Goal: Task Accomplishment & Management: Manage account settings

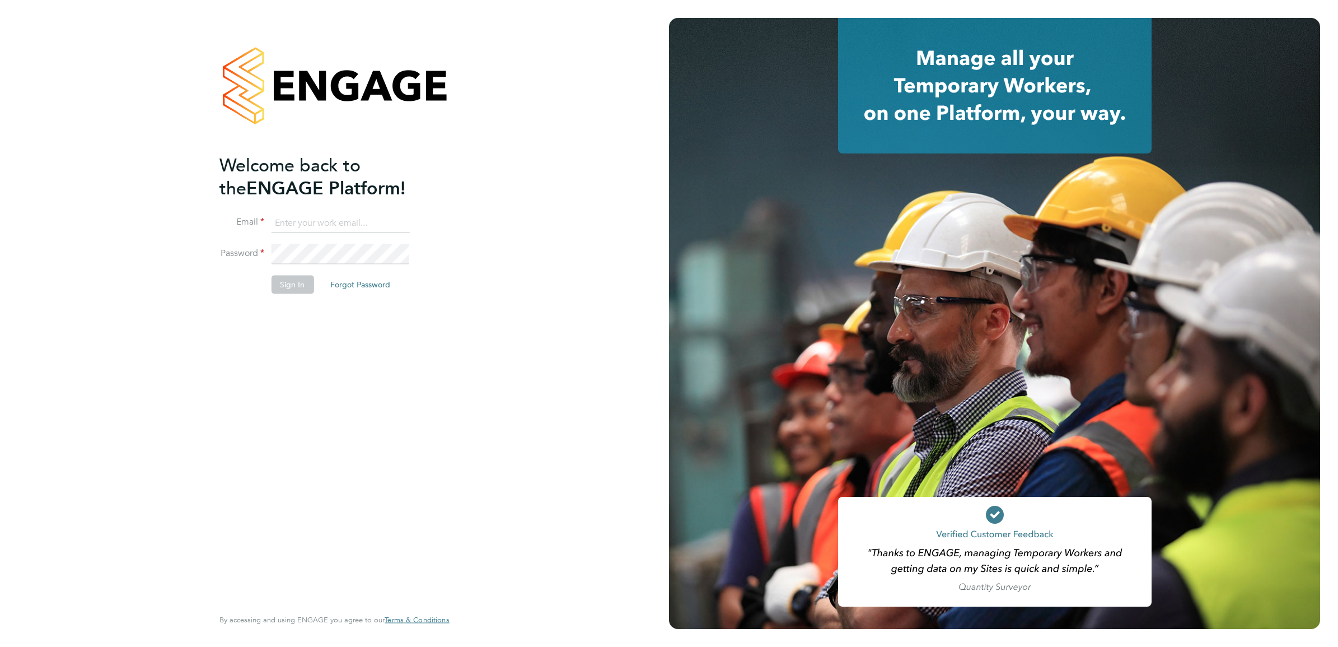
type input "david.jones@vistry.co.uk"
click at [288, 280] on button "Sign In" at bounding box center [292, 284] width 43 height 18
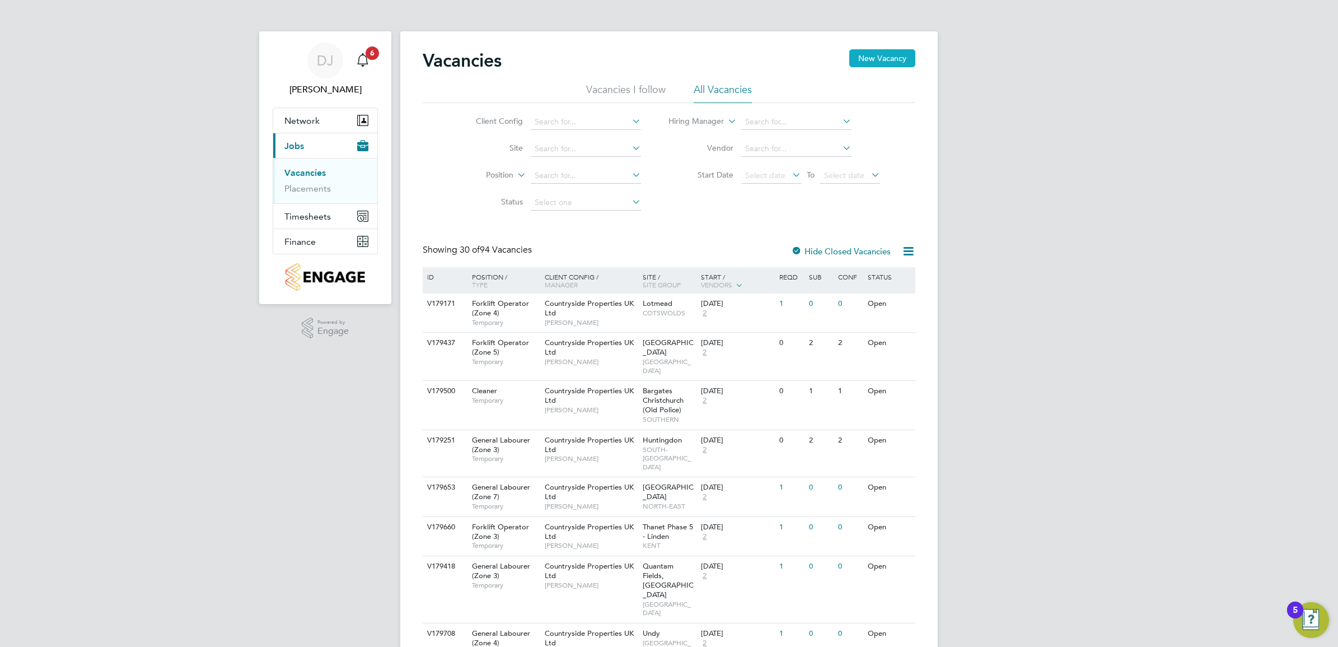
click at [877, 58] on button "New Vacancy" at bounding box center [882, 58] width 66 height 18
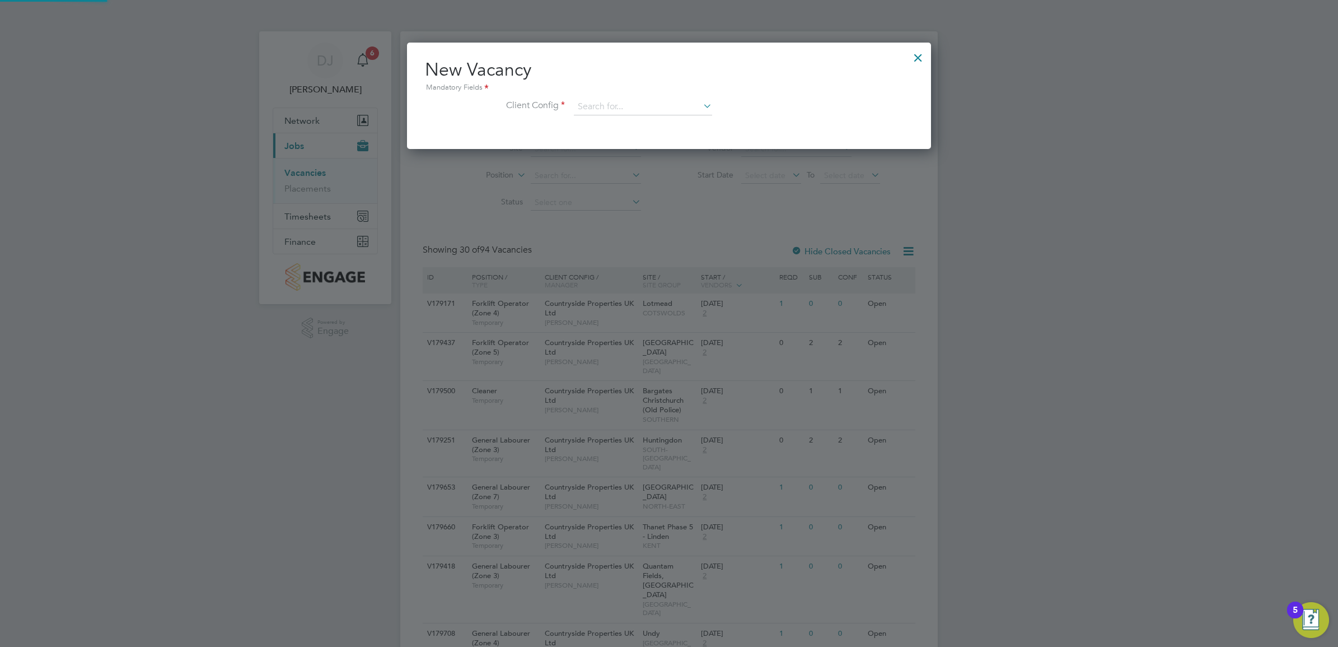
scroll to position [106, 524]
click at [633, 106] on input at bounding box center [643, 107] width 138 height 17
click at [689, 219] on li "Countryside Properties ([GEOGRAPHIC_DATA]) Ltd t/a [GEOGRAPHIC_DATA]" at bounding box center [716, 214] width 287 height 15
type input "Countryside Properties ([GEOGRAPHIC_DATA]) Ltd t/a [GEOGRAPHIC_DATA]"
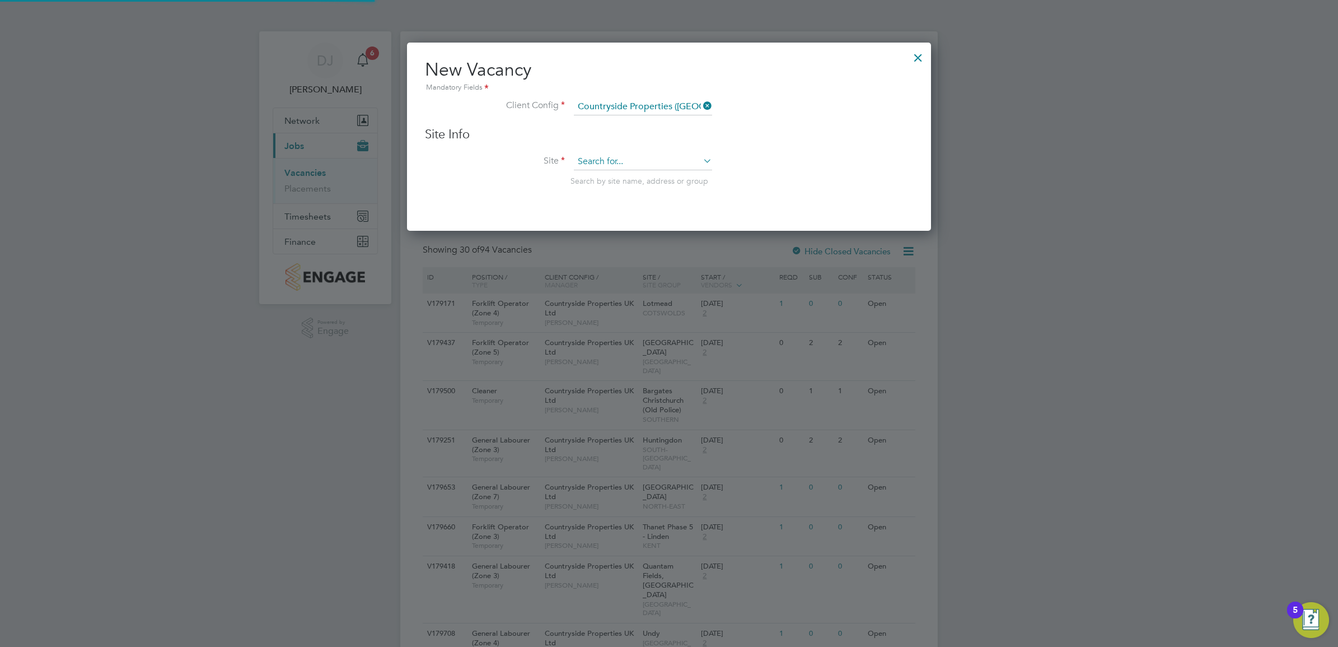
click at [603, 155] on input at bounding box center [643, 161] width 138 height 17
click at [614, 182] on li "Rochester Phase 7" at bounding box center [642, 178] width 139 height 15
type input "Rochester Phase 7"
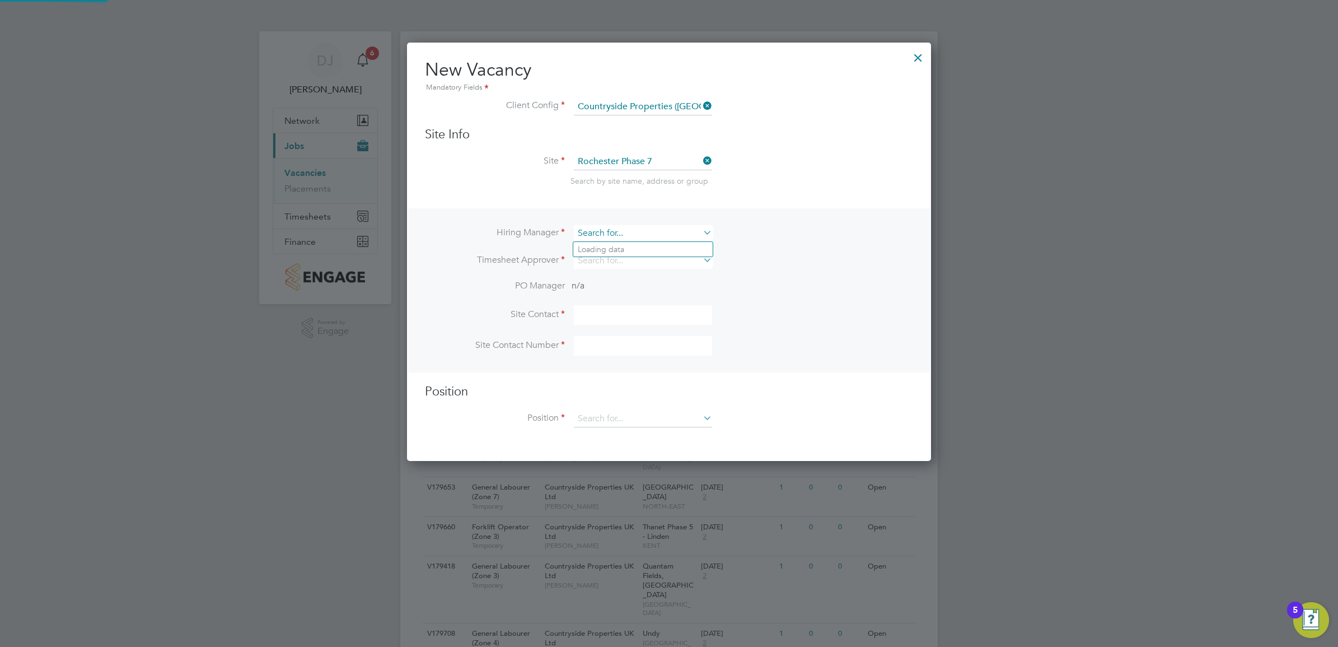
scroll to position [6, 6]
click at [634, 242] on li "[PERSON_NAME]" at bounding box center [644, 249] width 142 height 15
type input "[PERSON_NAME]"
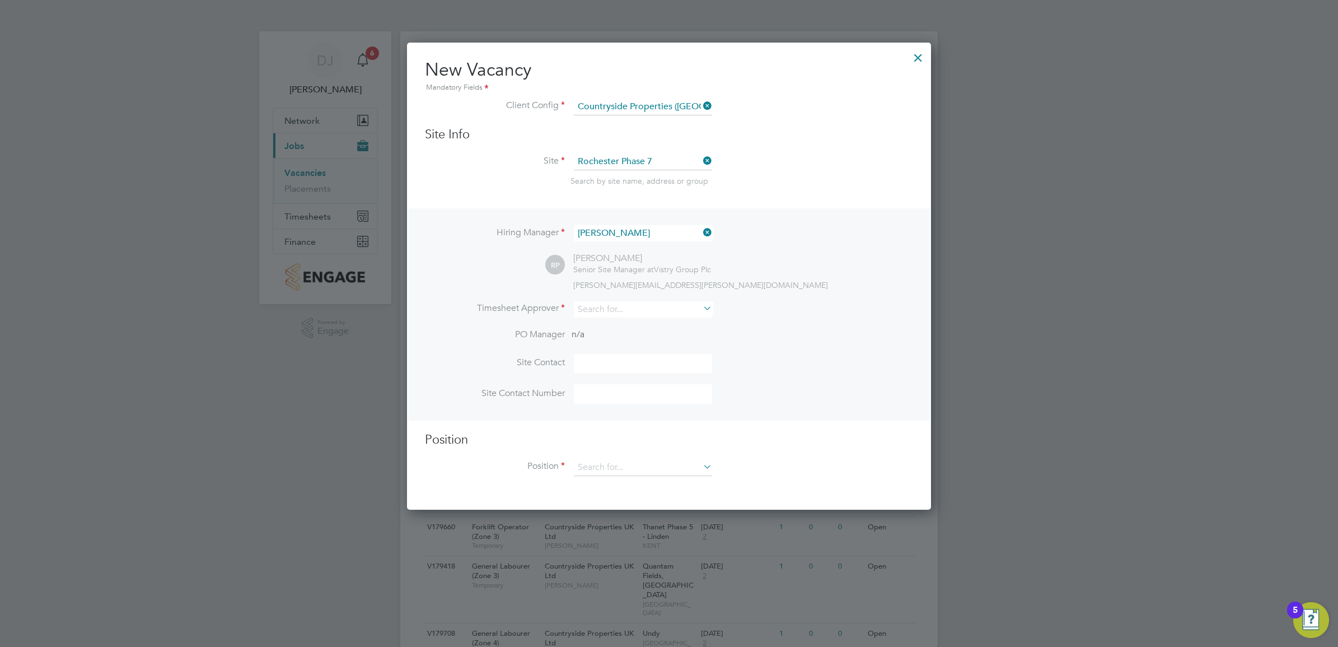
scroll to position [469, 524]
click at [611, 308] on input at bounding box center [643, 309] width 138 height 16
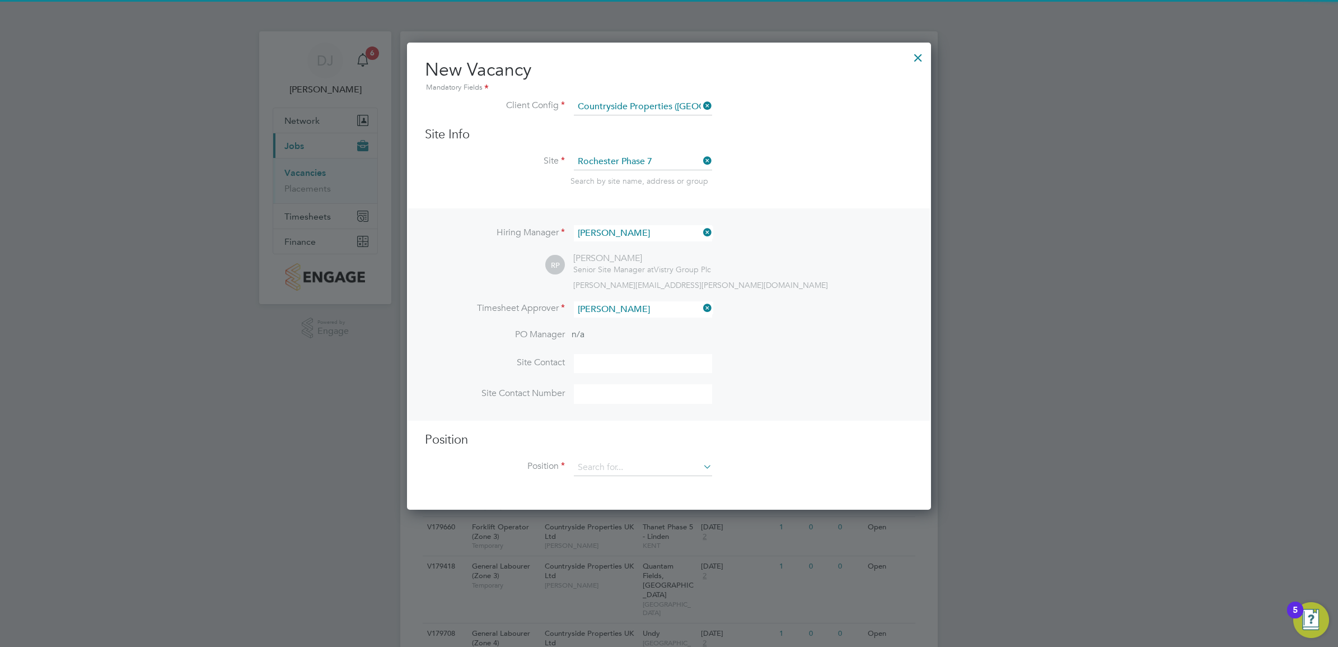
click at [619, 322] on li "[PERSON_NAME]" at bounding box center [644, 326] width 142 height 15
type input "[PERSON_NAME]"
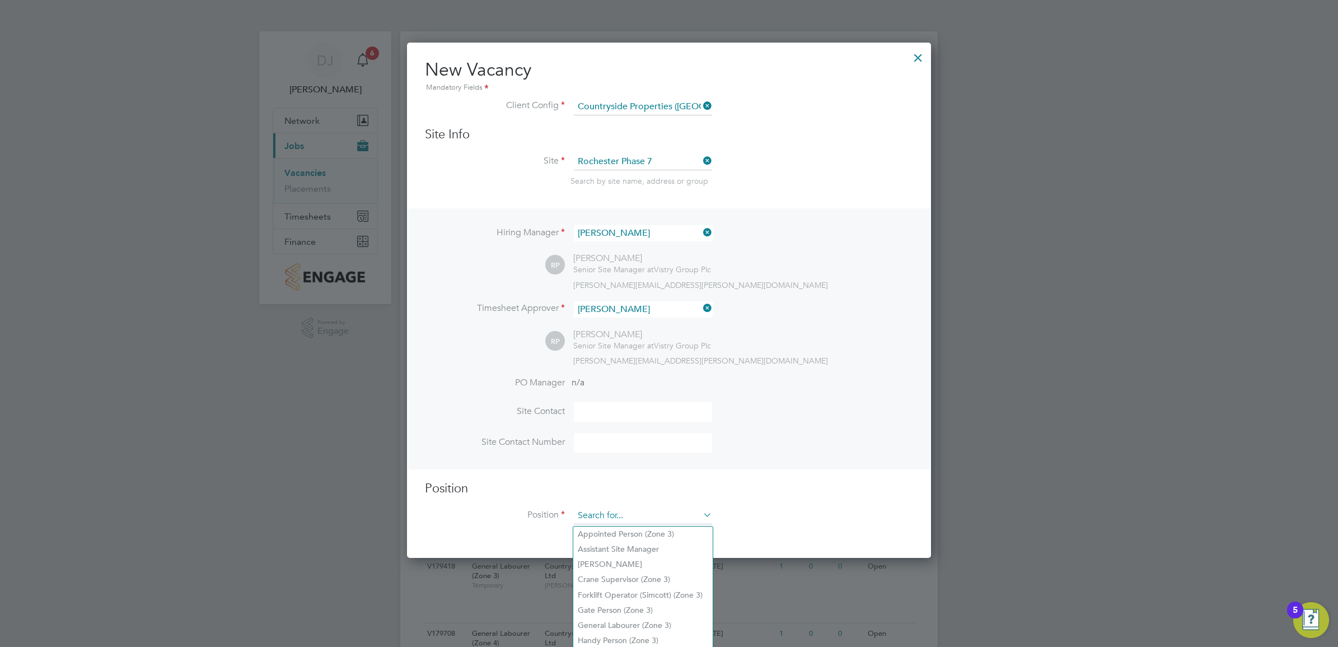
click at [680, 513] on input at bounding box center [643, 515] width 138 height 17
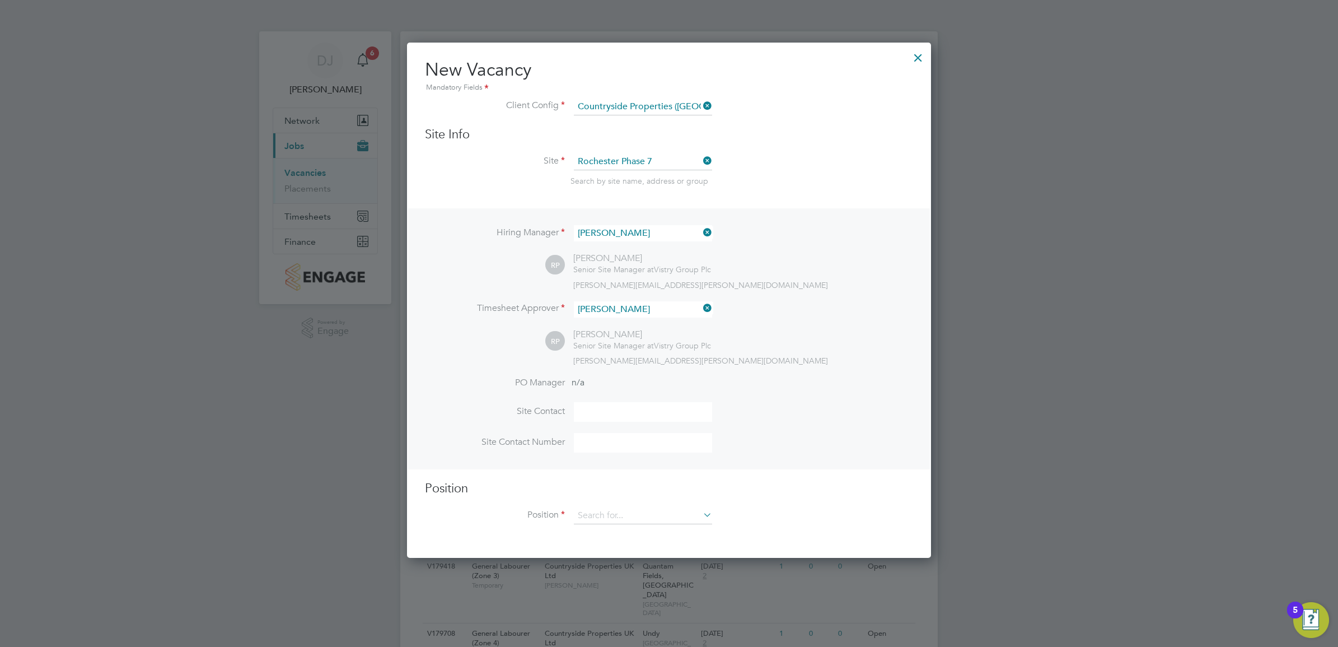
click at [661, 618] on li "General Labourer (Zone 3)" at bounding box center [642, 625] width 139 height 15
type input "General Labourer (Zone 3)"
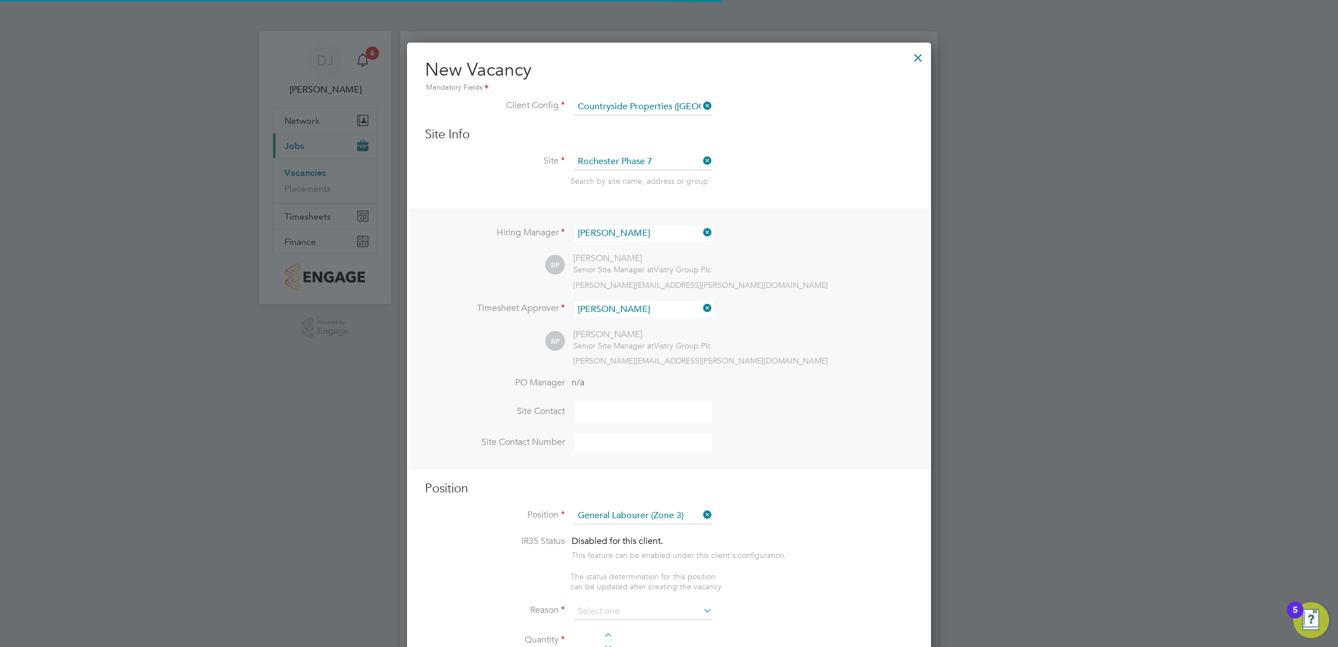
scroll to position [1617, 524]
type textarea "- General labouring duties - Supporting the trades on site - Moving materials a…"
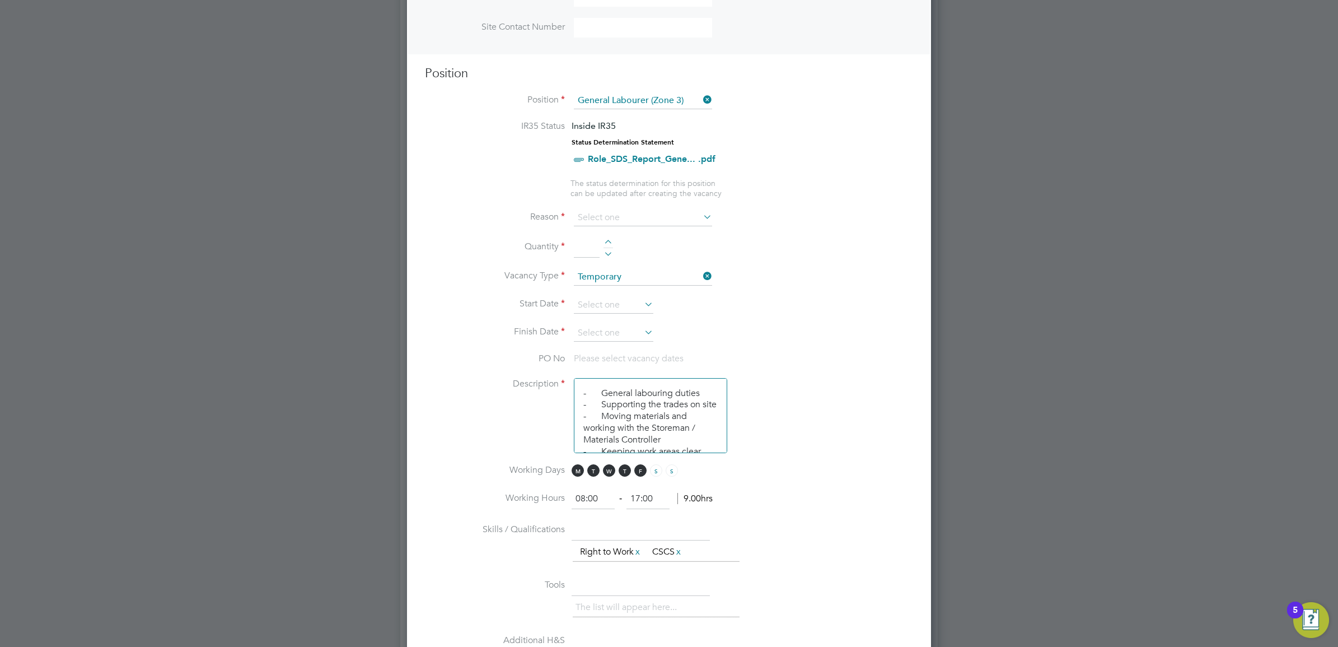
scroll to position [420, 0]
click at [643, 230] on li "Reason" at bounding box center [669, 218] width 488 height 28
click at [637, 227] on li "Reason" at bounding box center [669, 218] width 488 height 28
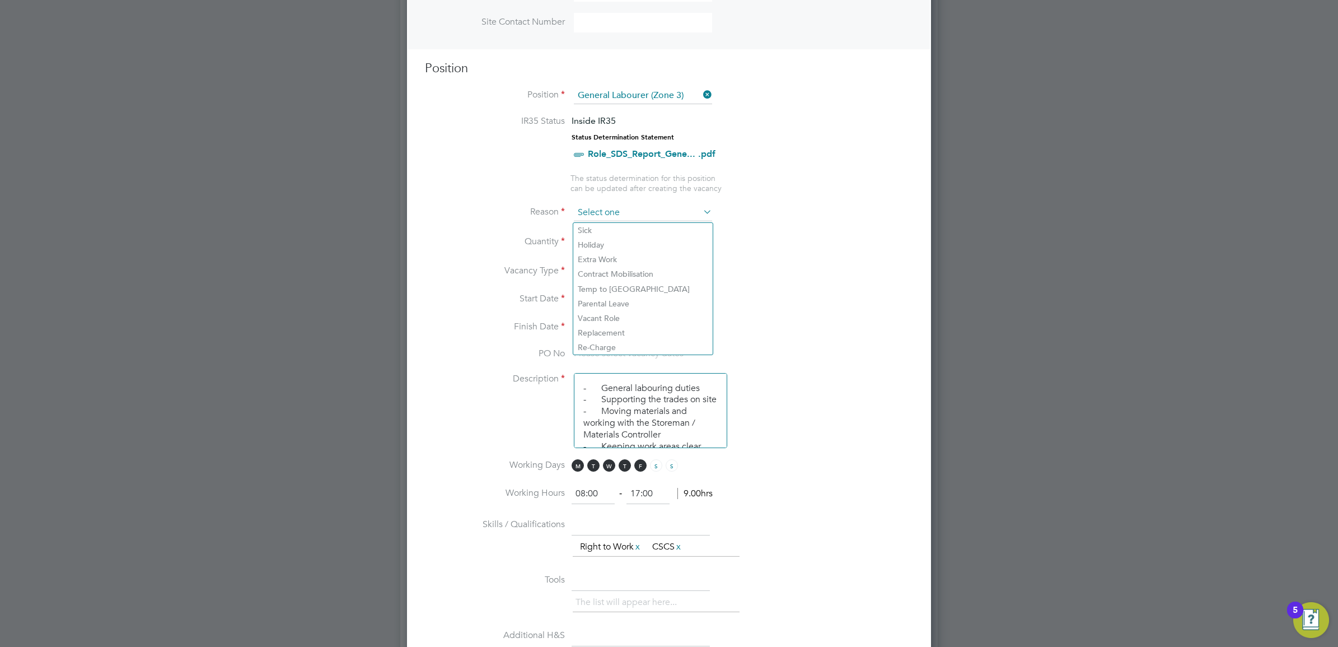
click at [626, 214] on input at bounding box center [643, 212] width 138 height 17
click at [630, 256] on li "Extra Work" at bounding box center [642, 259] width 139 height 15
type input "Extra Work"
click at [579, 242] on input at bounding box center [587, 242] width 26 height 20
type input "1"
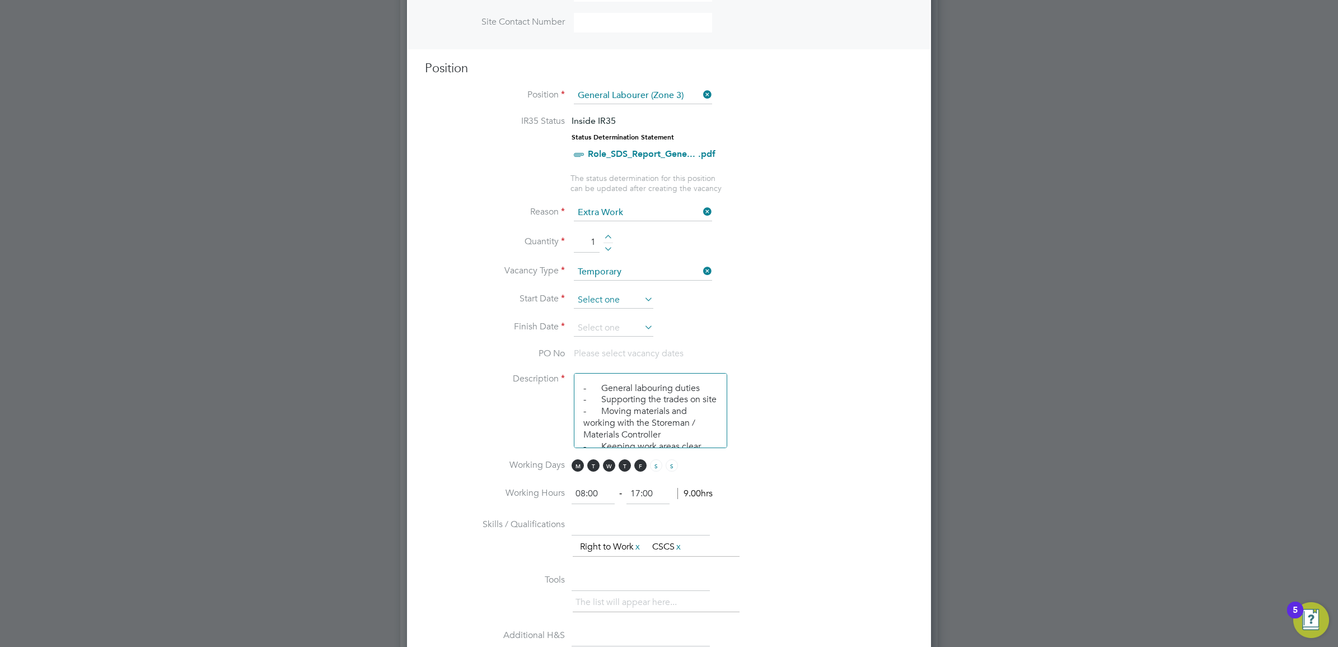
click at [637, 306] on input at bounding box center [614, 300] width 80 height 17
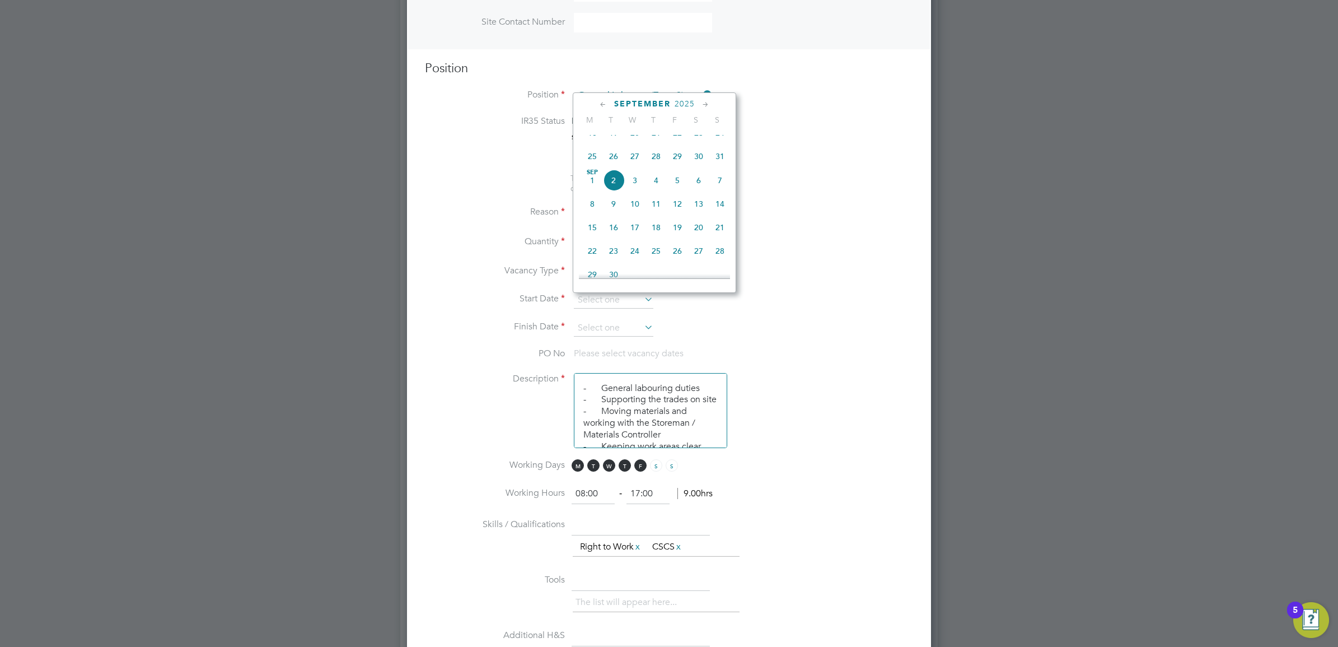
click at [612, 191] on span "2" at bounding box center [613, 180] width 21 height 21
type input "[DATE]"
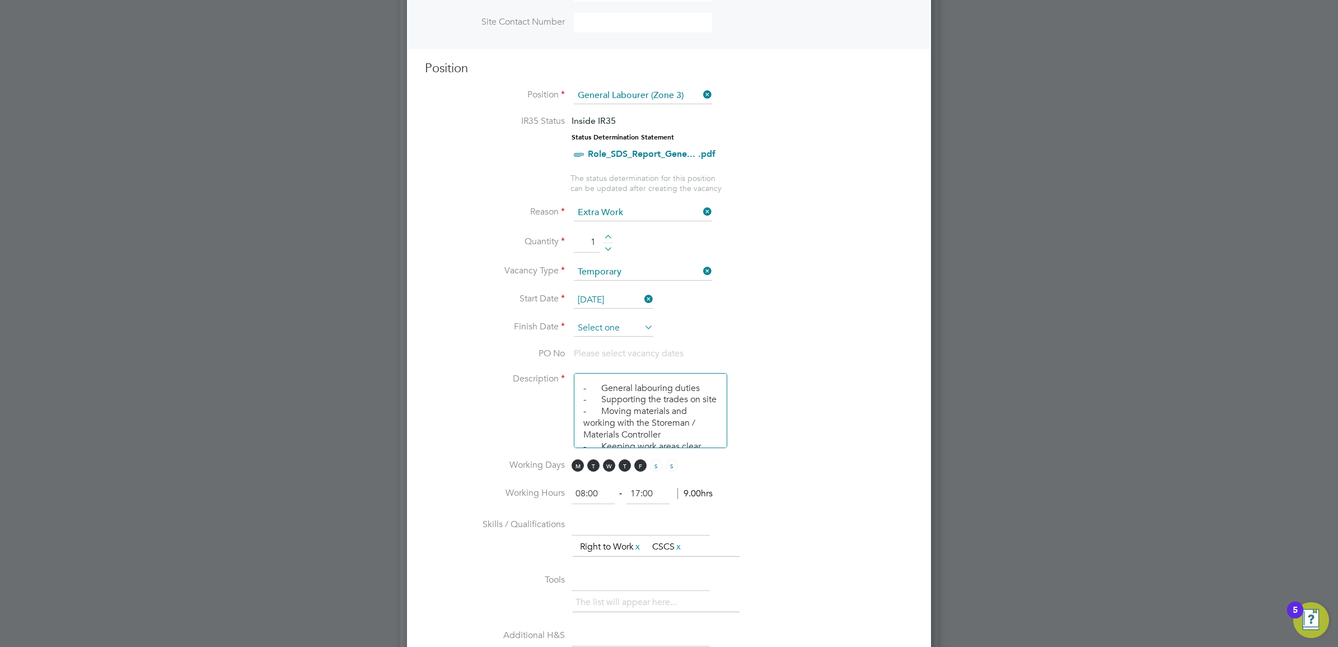
click at [628, 325] on input at bounding box center [614, 328] width 80 height 17
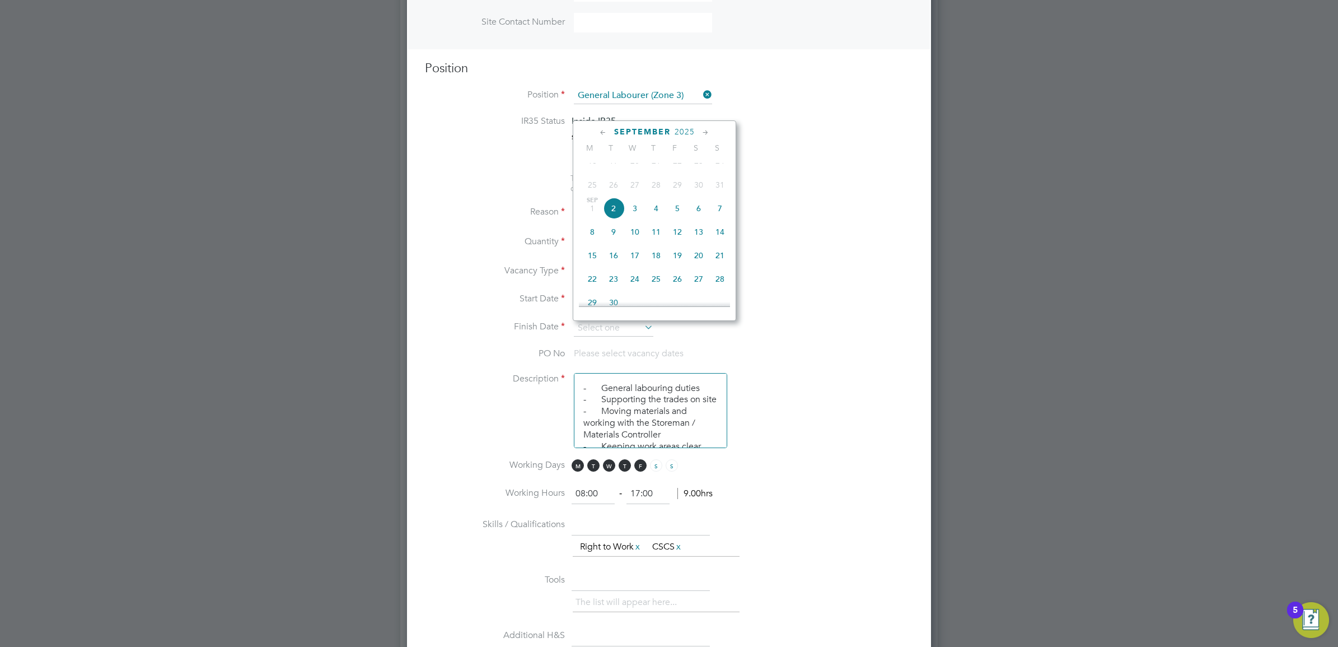
click at [704, 133] on icon at bounding box center [705, 133] width 11 height 12
click at [602, 130] on icon at bounding box center [603, 133] width 11 height 12
click at [597, 265] on span "29" at bounding box center [592, 254] width 21 height 21
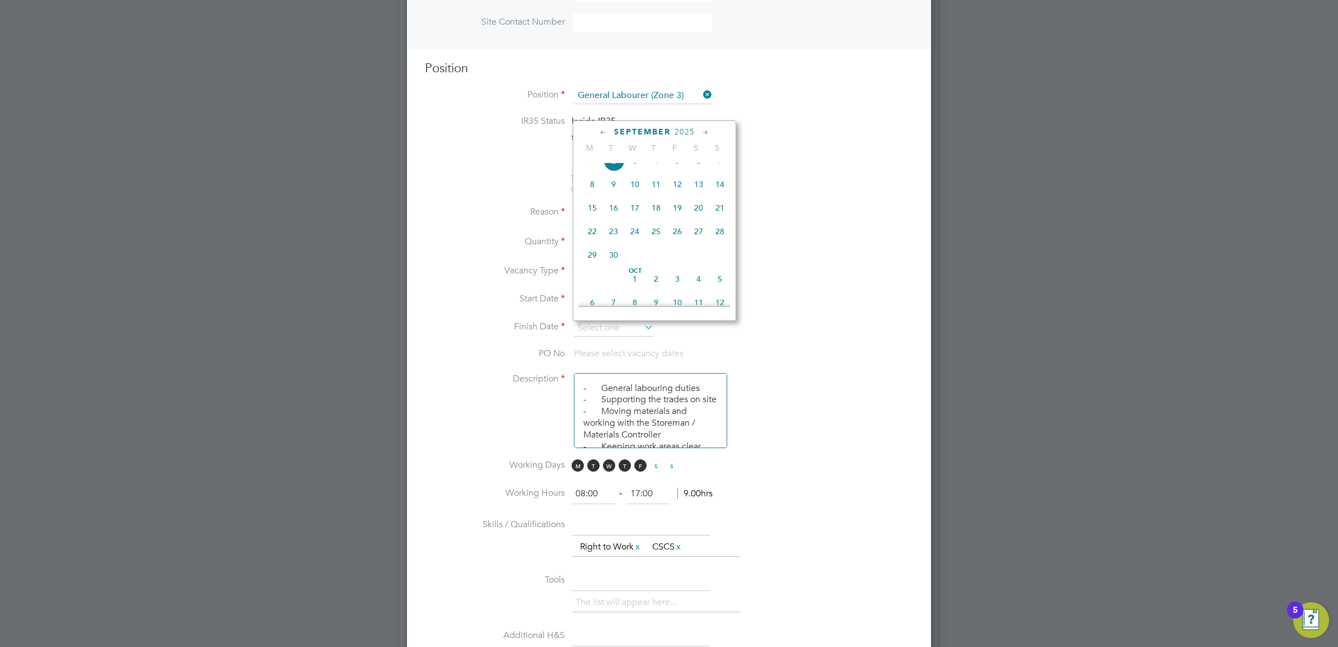
type input "[DATE]"
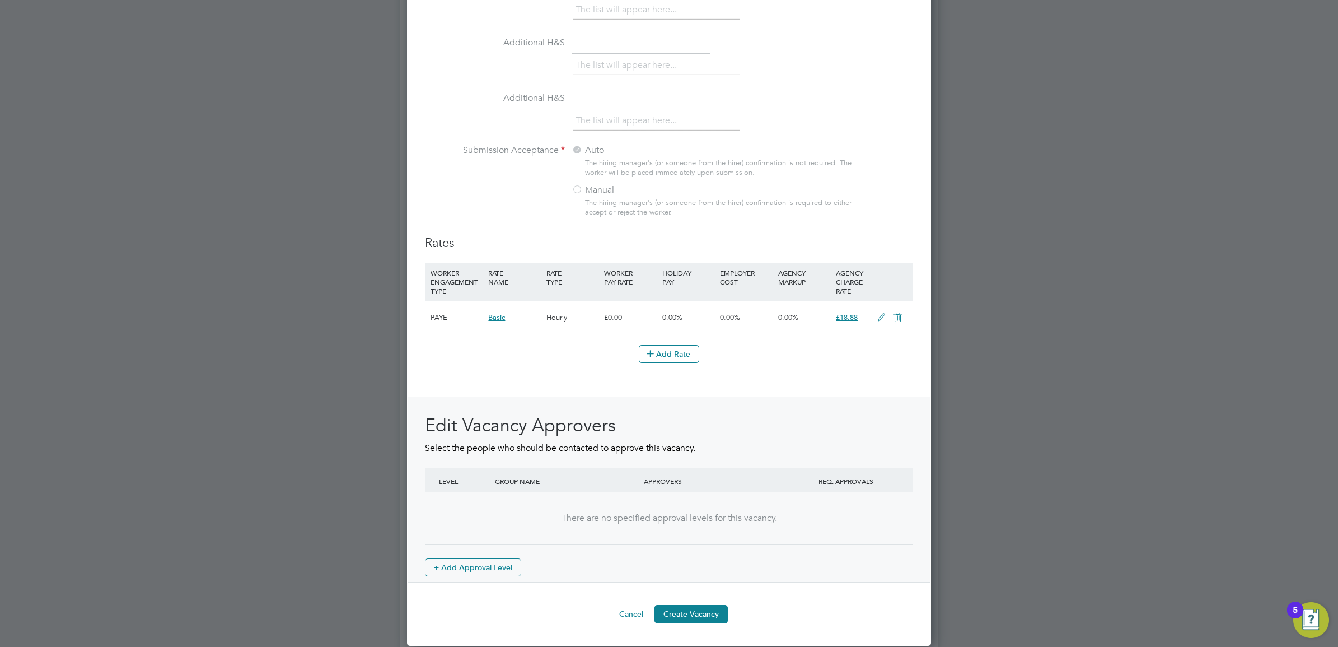
scroll to position [1095, 0]
click at [703, 620] on button "Create Vacancy" at bounding box center [691, 611] width 73 height 18
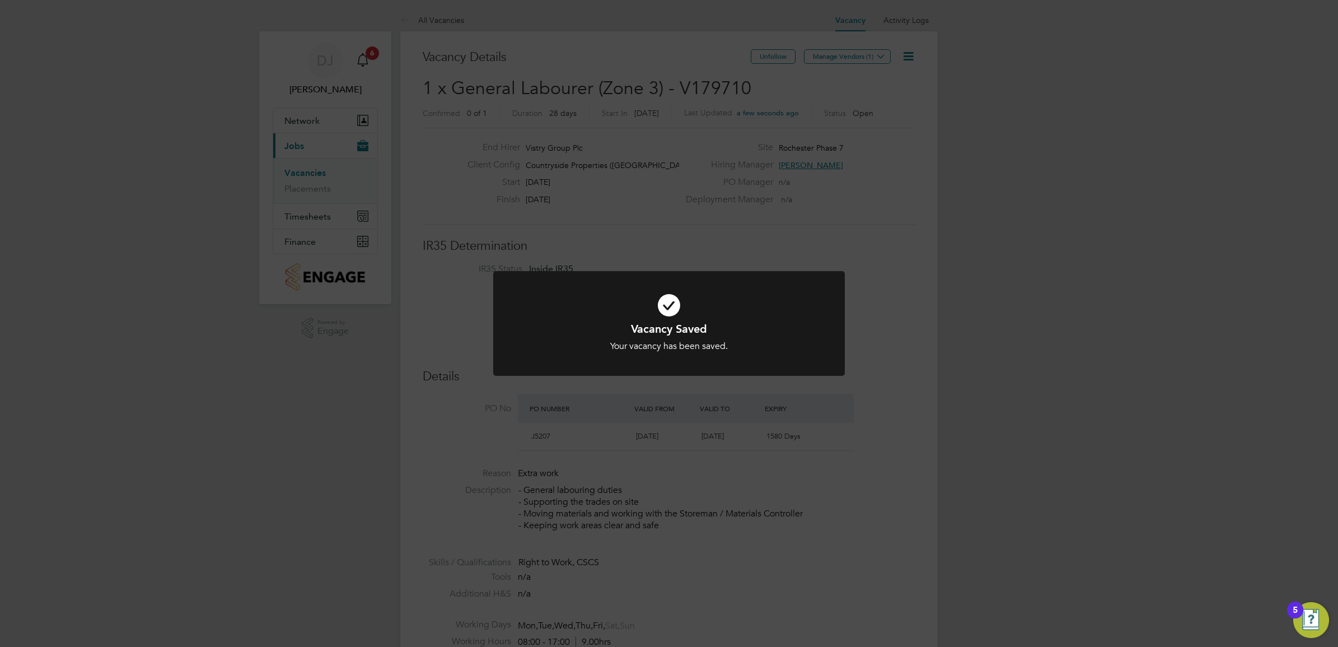
click at [918, 91] on div "Vacancy Saved Your vacancy has been saved. Cancel Okay" at bounding box center [669, 323] width 1338 height 647
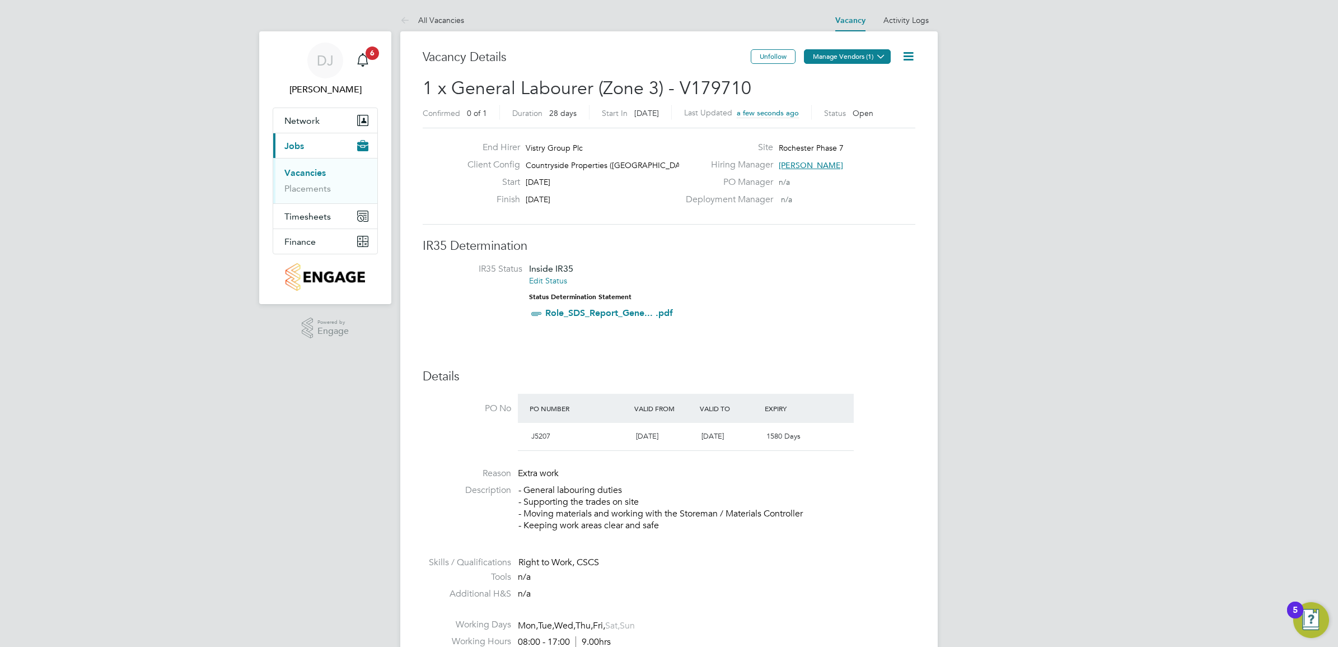
click at [877, 59] on icon at bounding box center [881, 56] width 8 height 8
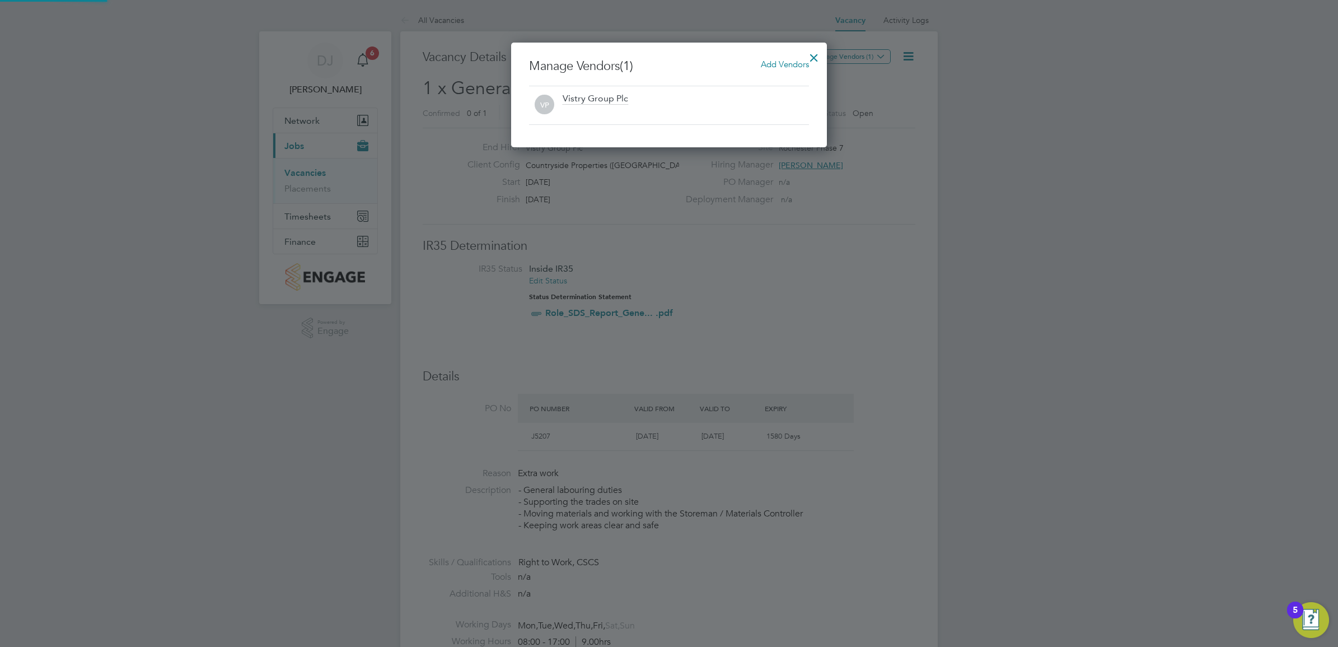
scroll to position [105, 316]
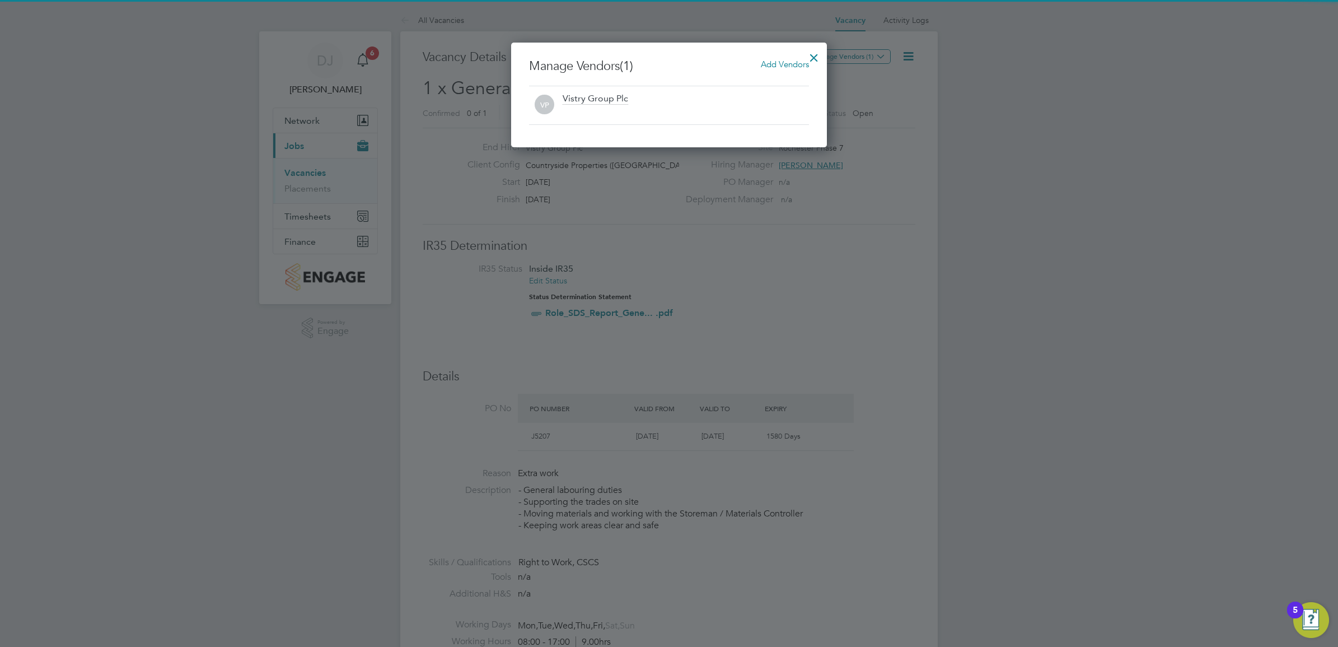
click at [802, 62] on span "Add Vendors" at bounding box center [785, 64] width 48 height 11
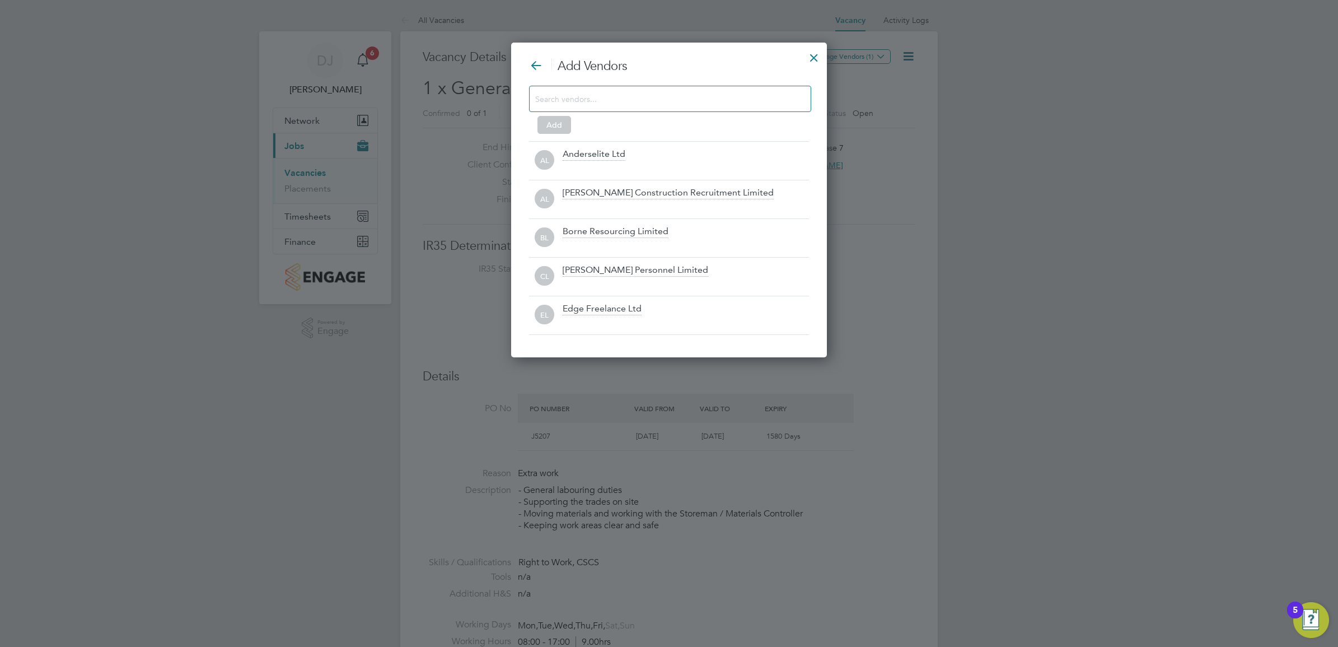
click at [711, 105] on input at bounding box center [661, 98] width 252 height 15
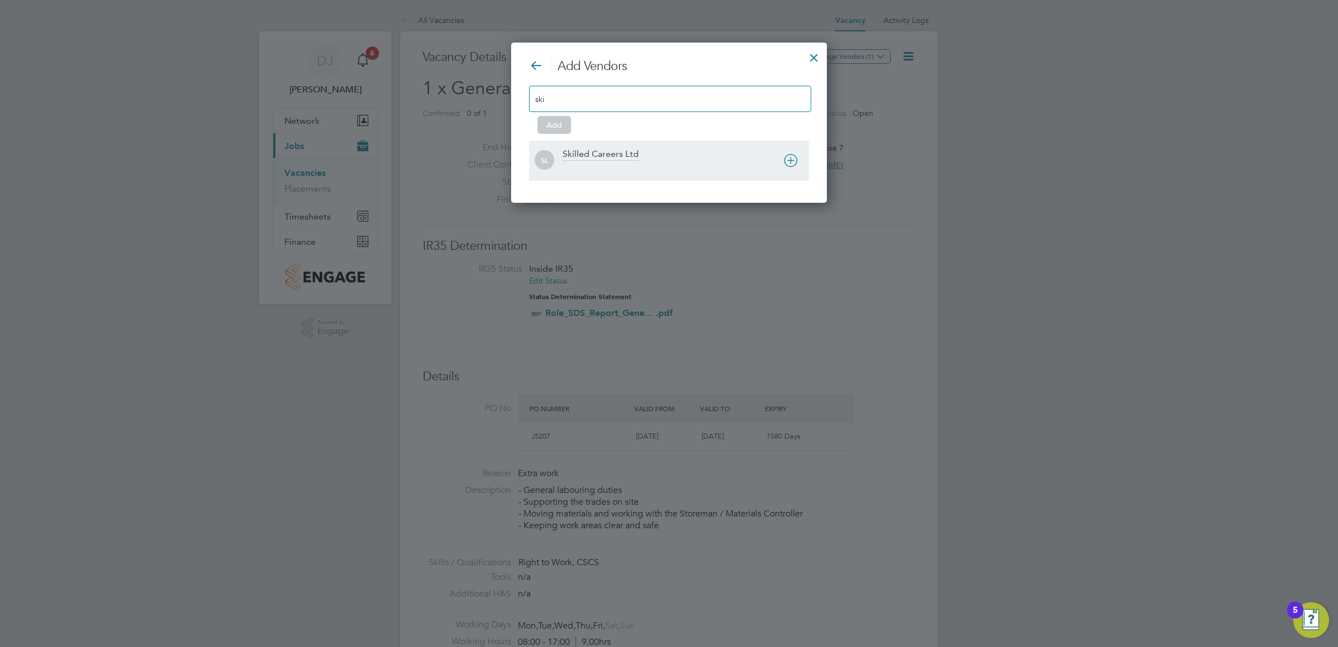
type input "ski"
click at [667, 164] on div at bounding box center [686, 167] width 246 height 11
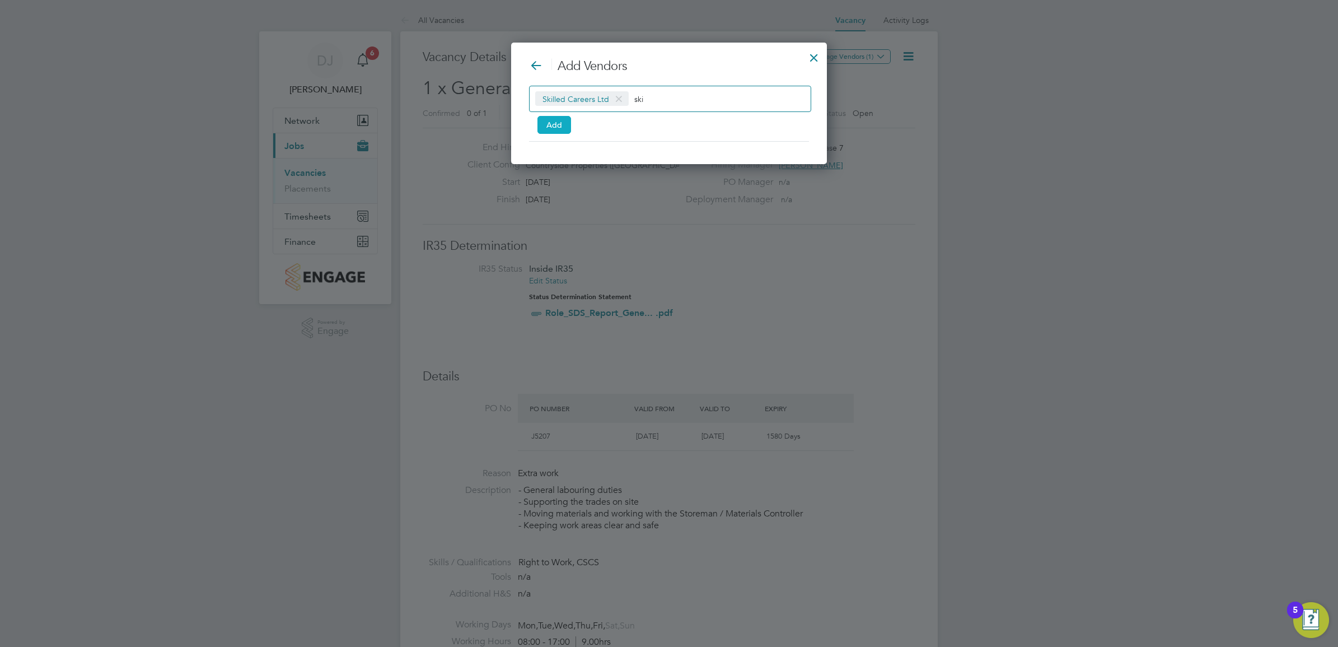
click at [565, 124] on button "Add" at bounding box center [555, 125] width 34 height 18
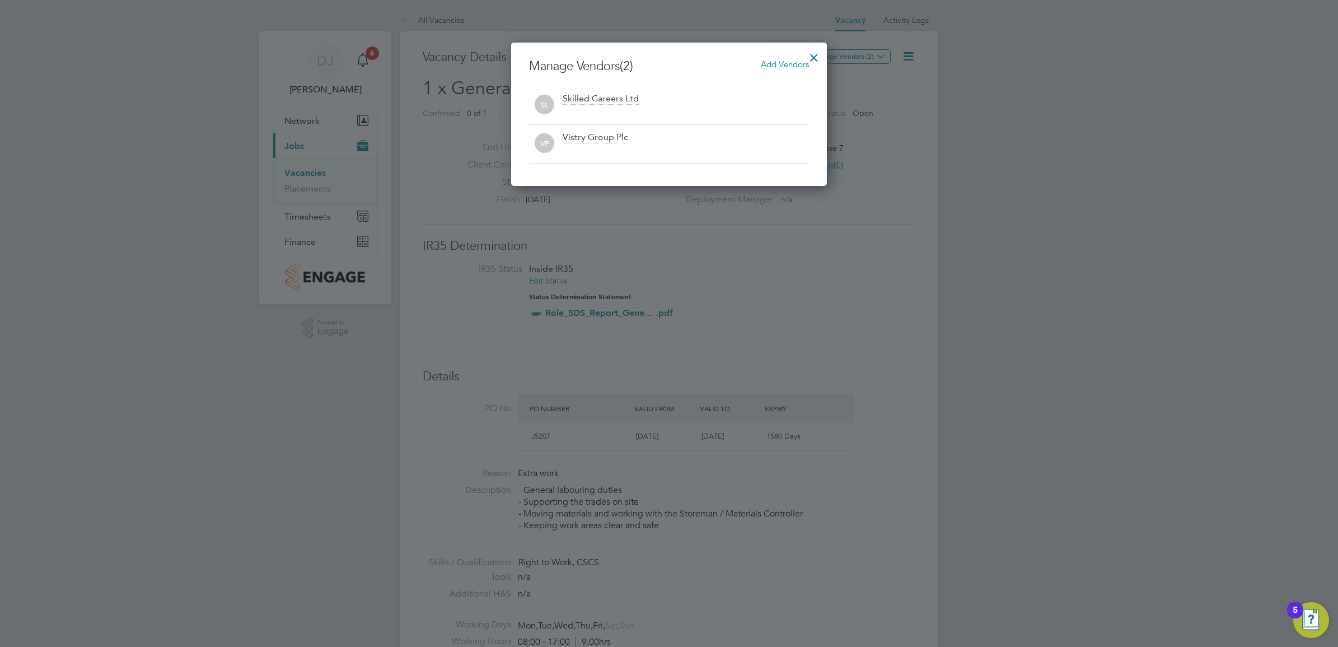
click at [810, 57] on div at bounding box center [814, 55] width 20 height 20
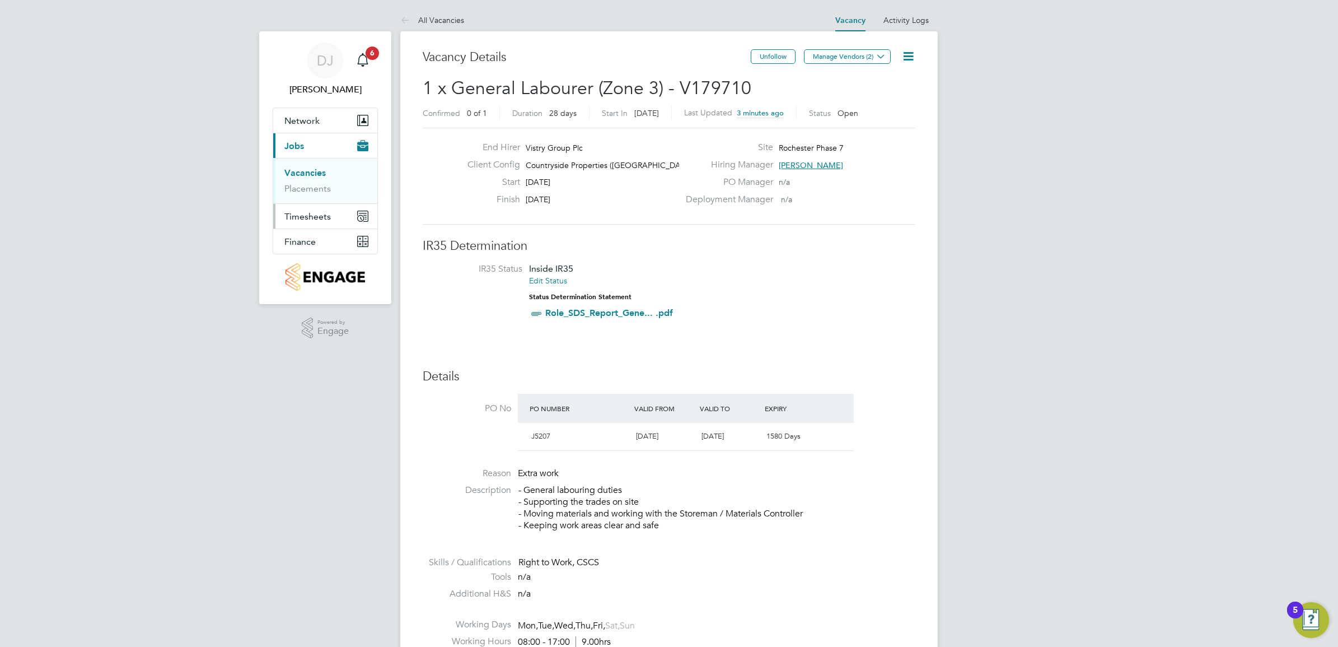
click at [325, 214] on span "Timesheets" at bounding box center [307, 216] width 46 height 11
click at [309, 165] on button "Timesheets" at bounding box center [325, 170] width 104 height 25
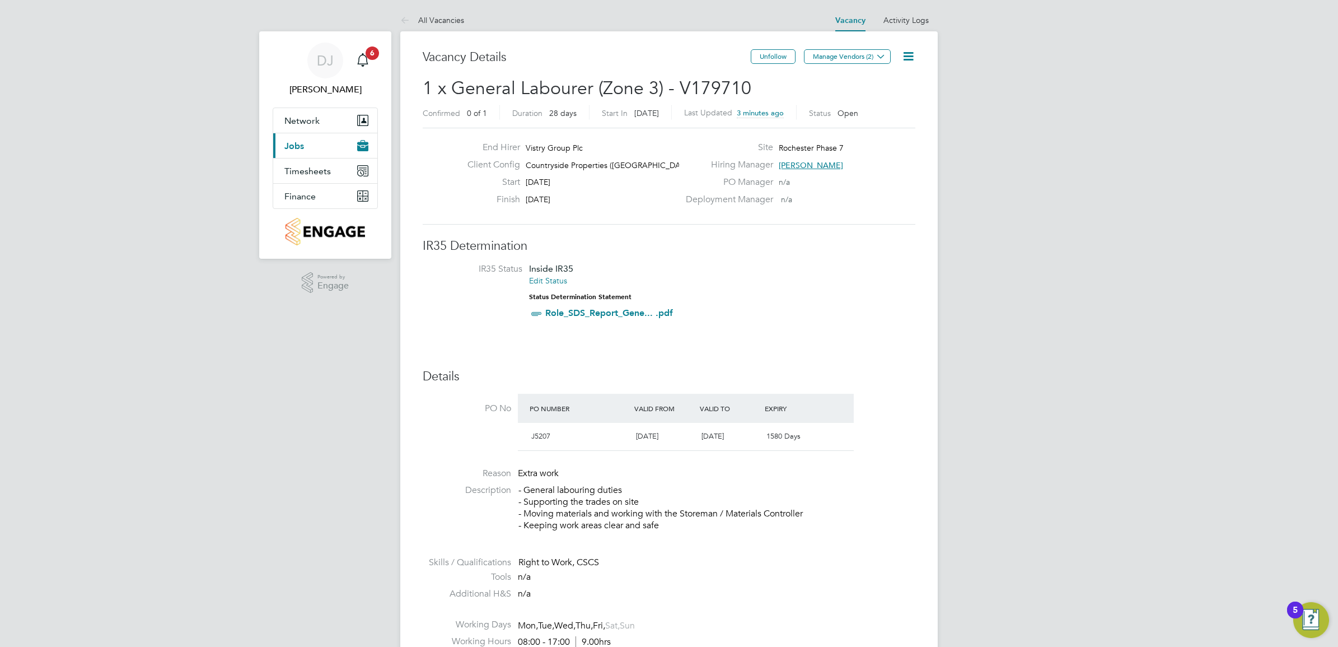
click at [302, 151] on button "Current page: Jobs" at bounding box center [325, 145] width 104 height 25
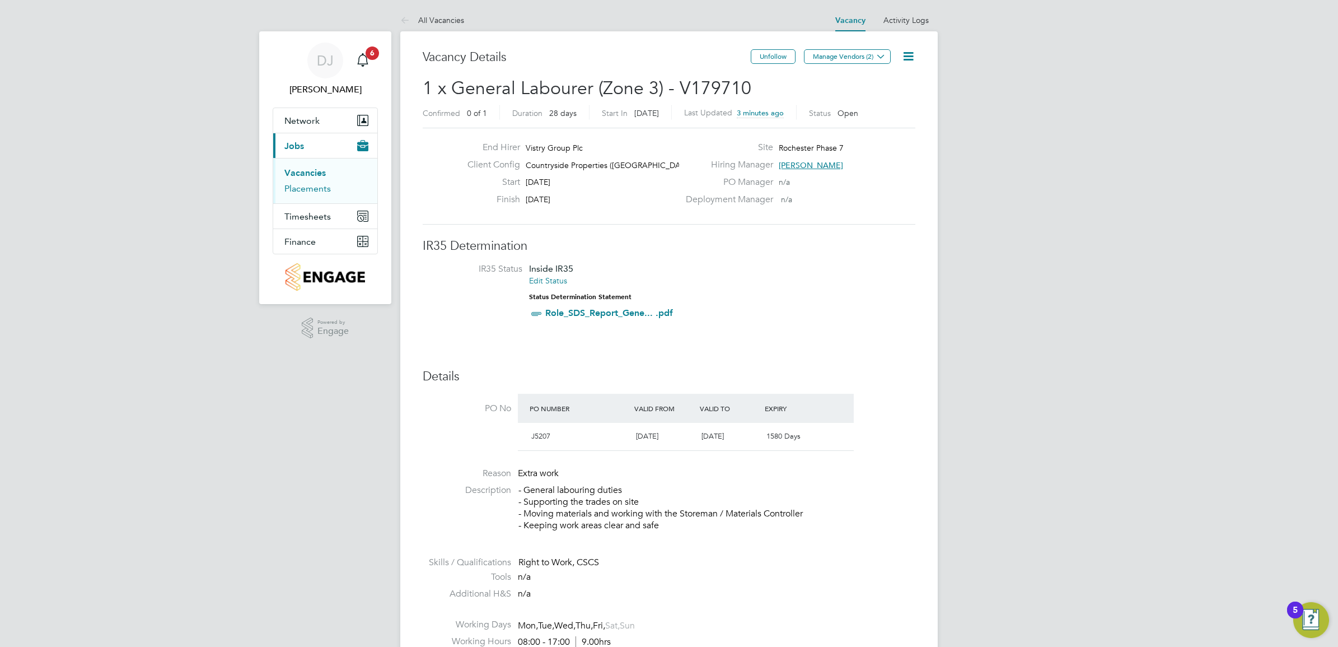
click at [311, 188] on link "Placements" at bounding box center [307, 188] width 46 height 11
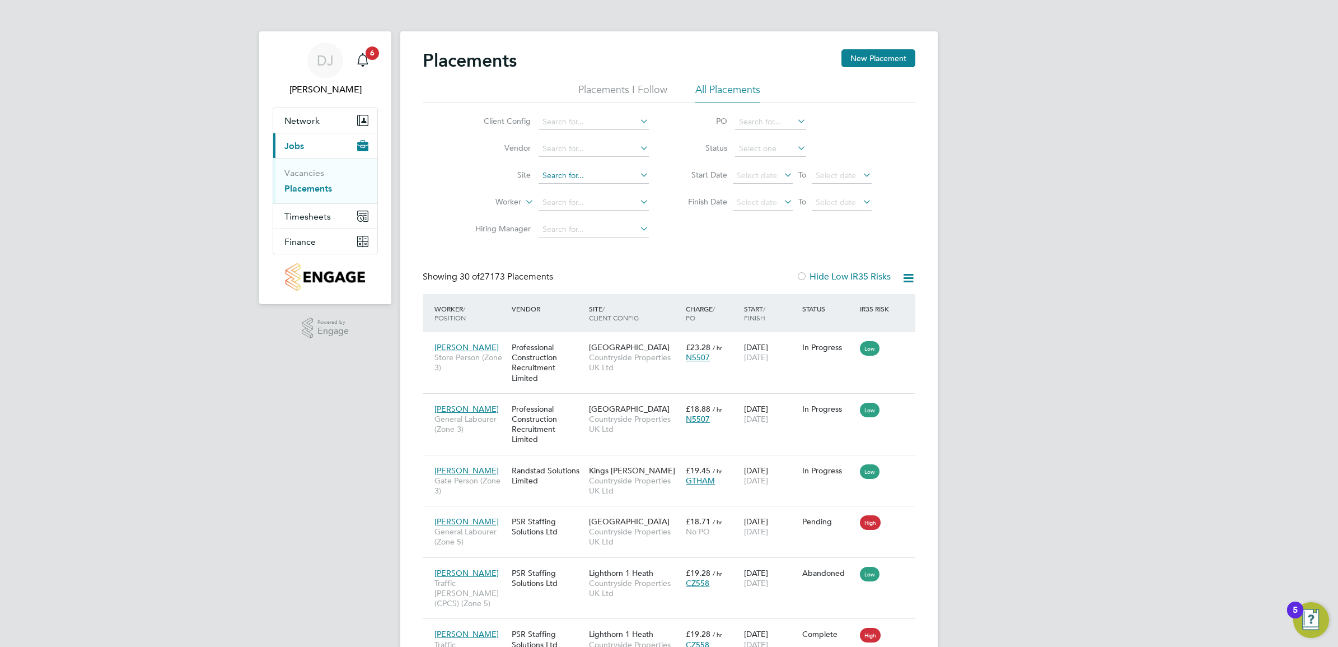
scroll to position [43, 97]
click at [594, 195] on input at bounding box center [594, 203] width 110 height 16
click at [610, 231] on b "Umukoro" at bounding box center [627, 233] width 34 height 10
type input "[PERSON_NAME]"
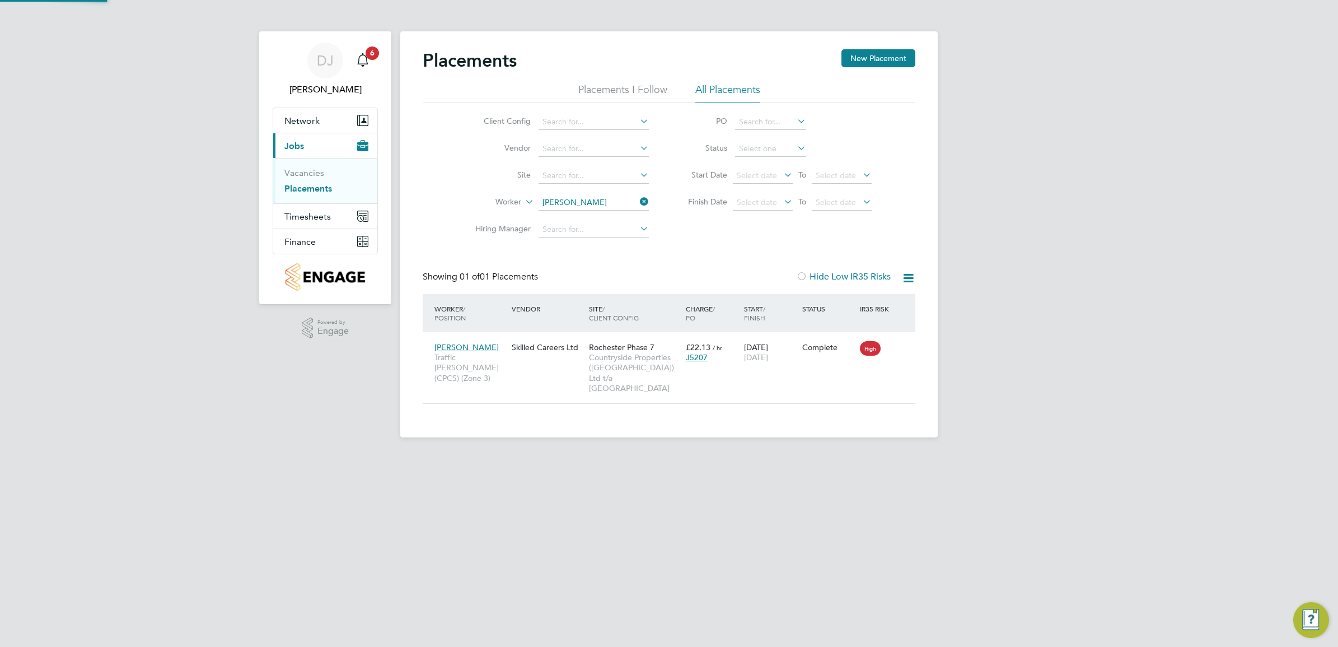
scroll to position [11, 52]
click at [901, 344] on icon at bounding box center [901, 346] width 11 height 13
click at [751, 354] on span "[DATE]" at bounding box center [756, 357] width 24 height 10
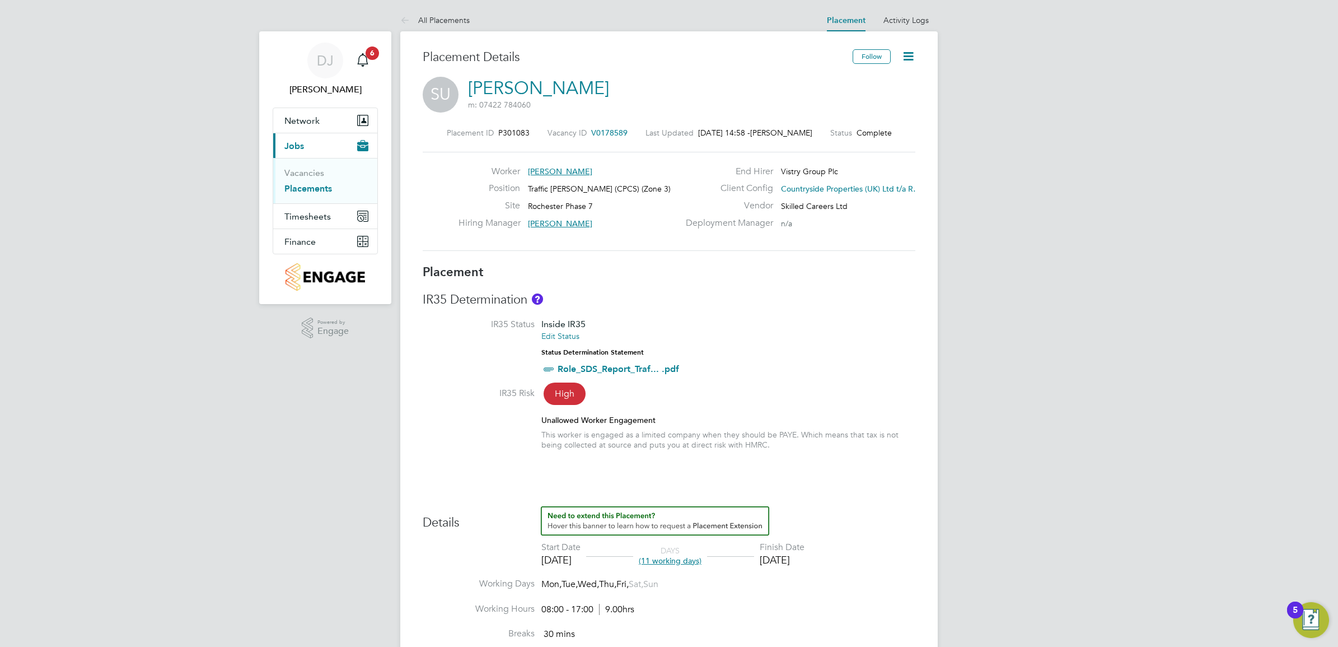
click at [904, 59] on icon at bounding box center [908, 56] width 14 height 14
click at [871, 81] on li "Edit Placement e" at bounding box center [872, 83] width 82 height 16
type input "[PERSON_NAME]"
type input "Matt Beavis"
type input "[DATE]"
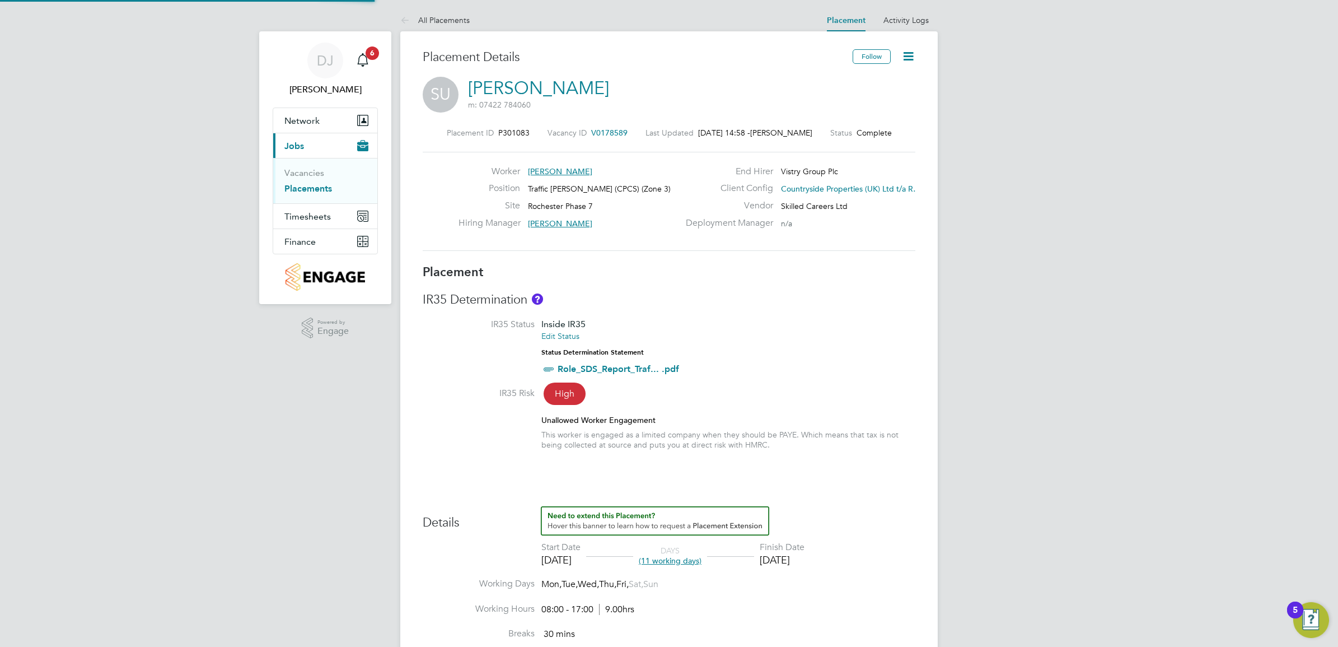
type input "[DATE]"
type input "08:00"
type input "17:00"
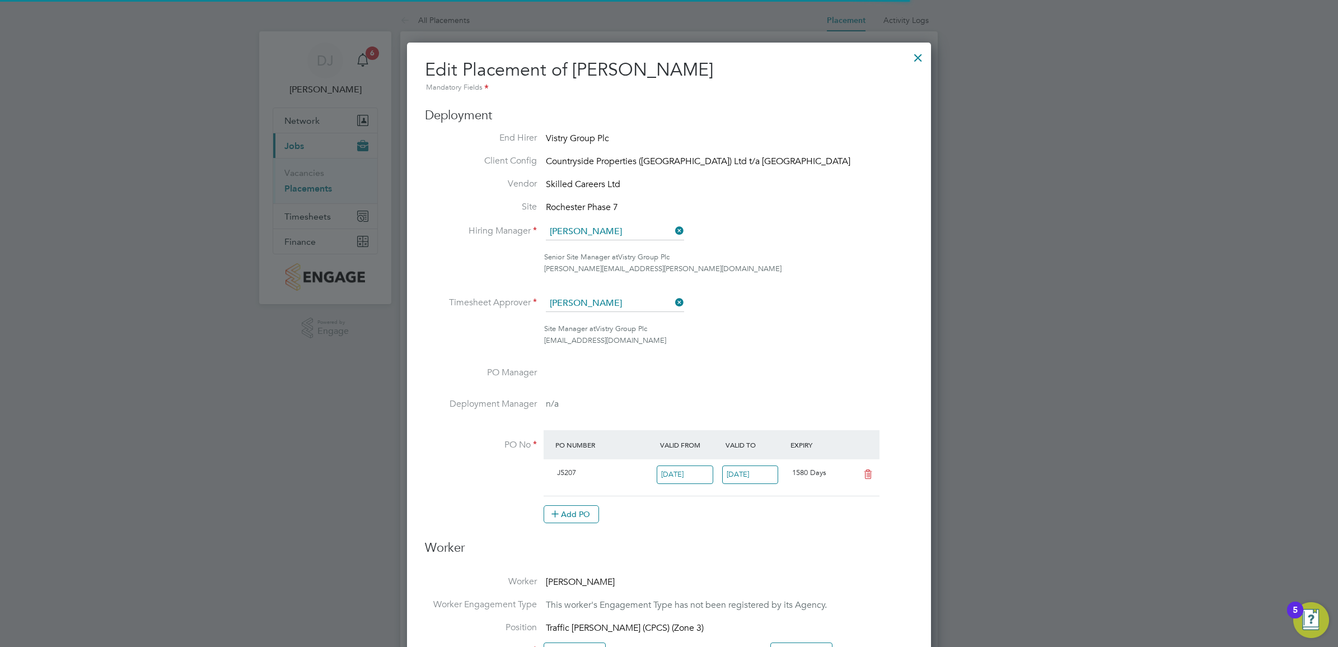
scroll to position [6, 6]
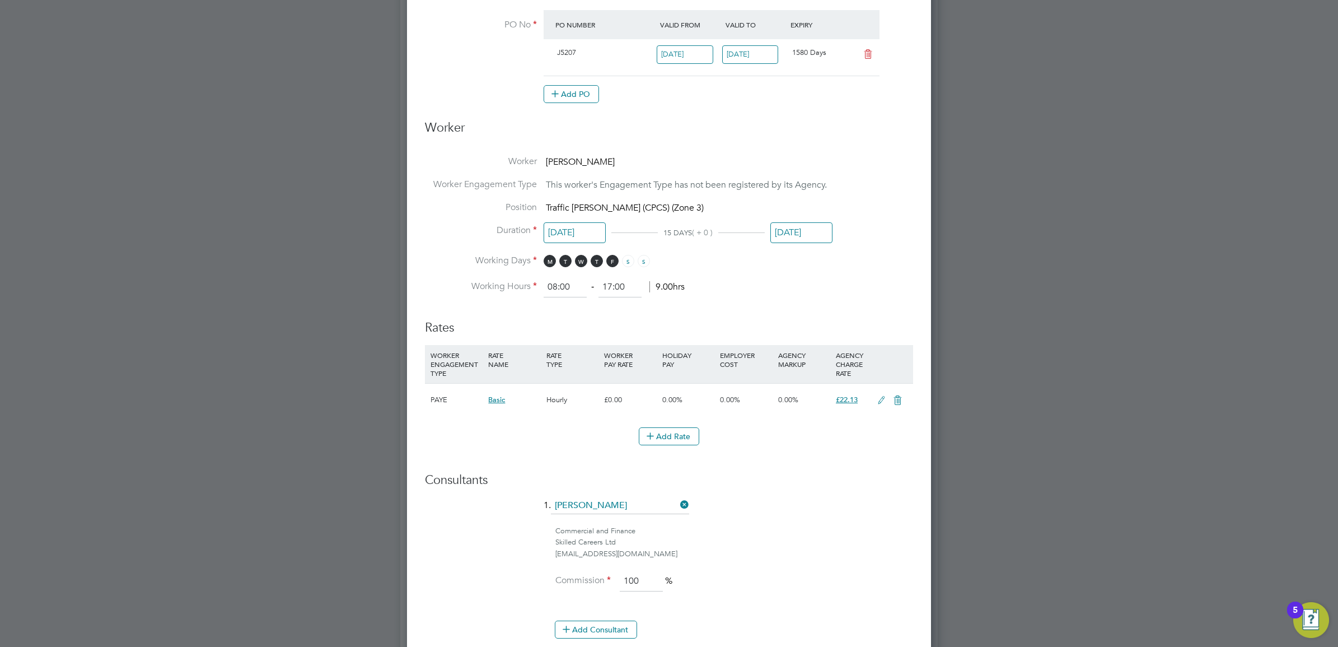
click at [810, 235] on input "[DATE]" at bounding box center [801, 232] width 62 height 21
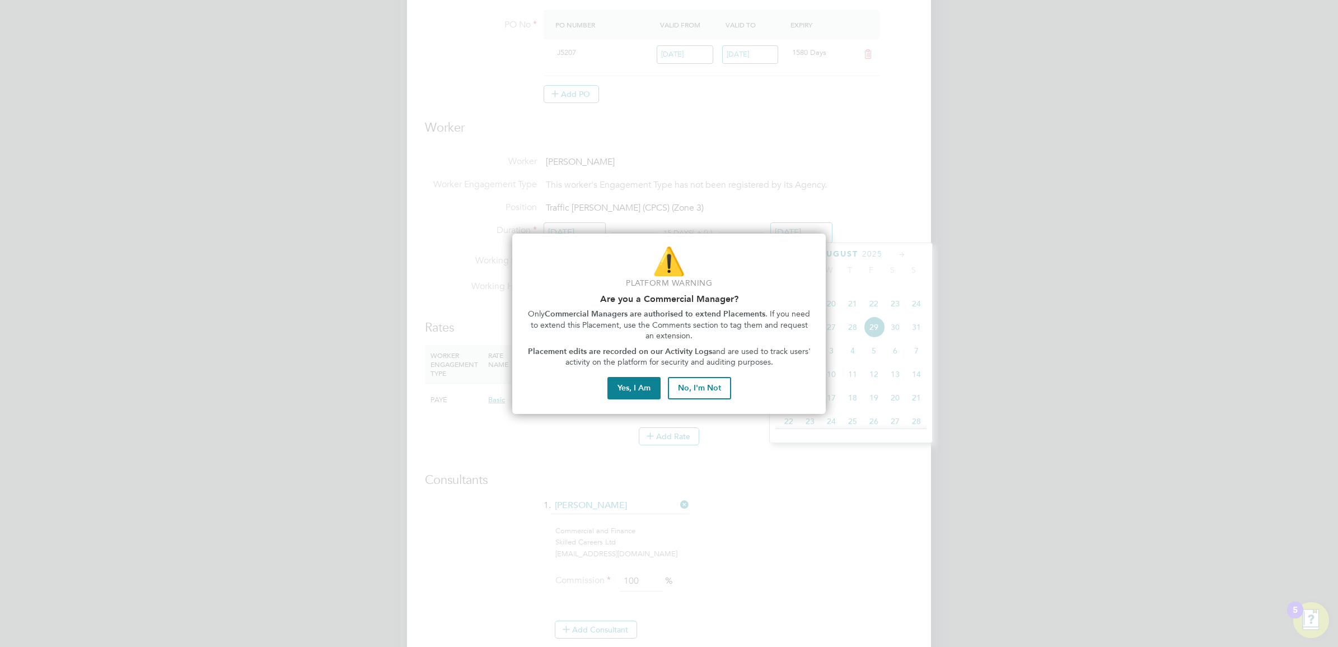
click at [644, 370] on div "⚠️ Platform Warning Are you a Commercial Manager? Only Commercial Managers are …" at bounding box center [669, 323] width 314 height 180
click at [647, 386] on button "Yes, I Am" at bounding box center [633, 388] width 53 height 22
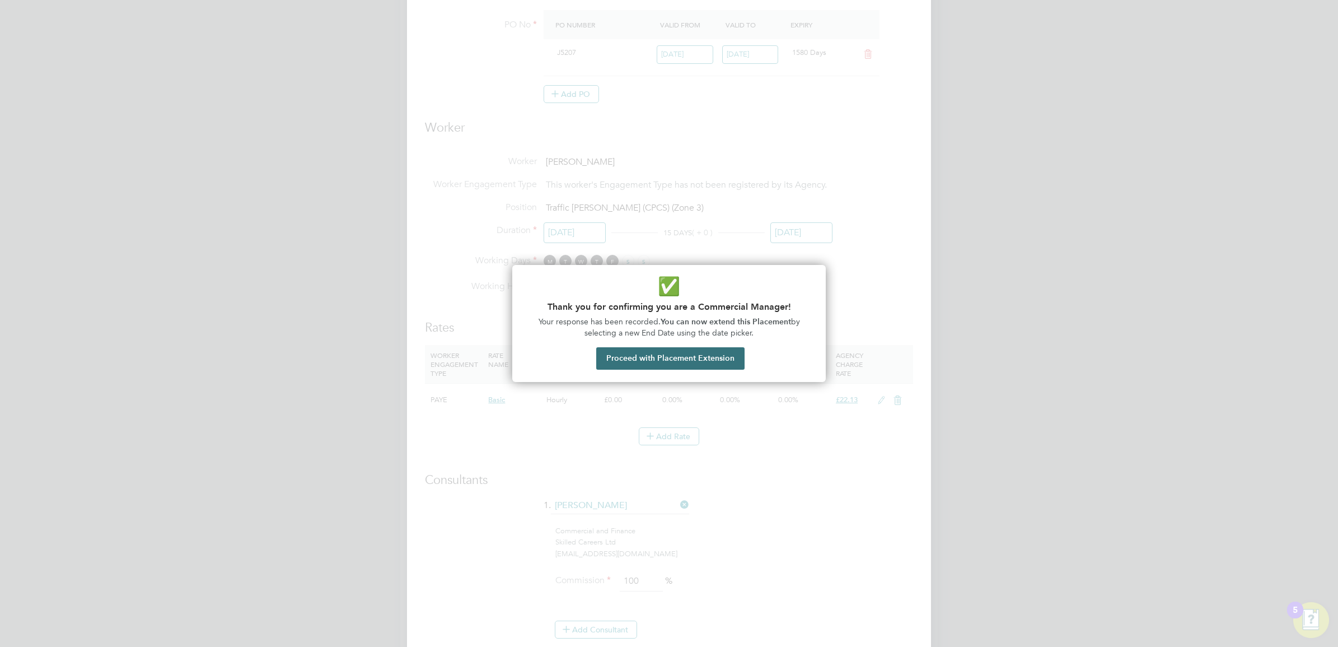
click at [719, 352] on button "Proceed with Placement Extension" at bounding box center [670, 358] width 148 height 22
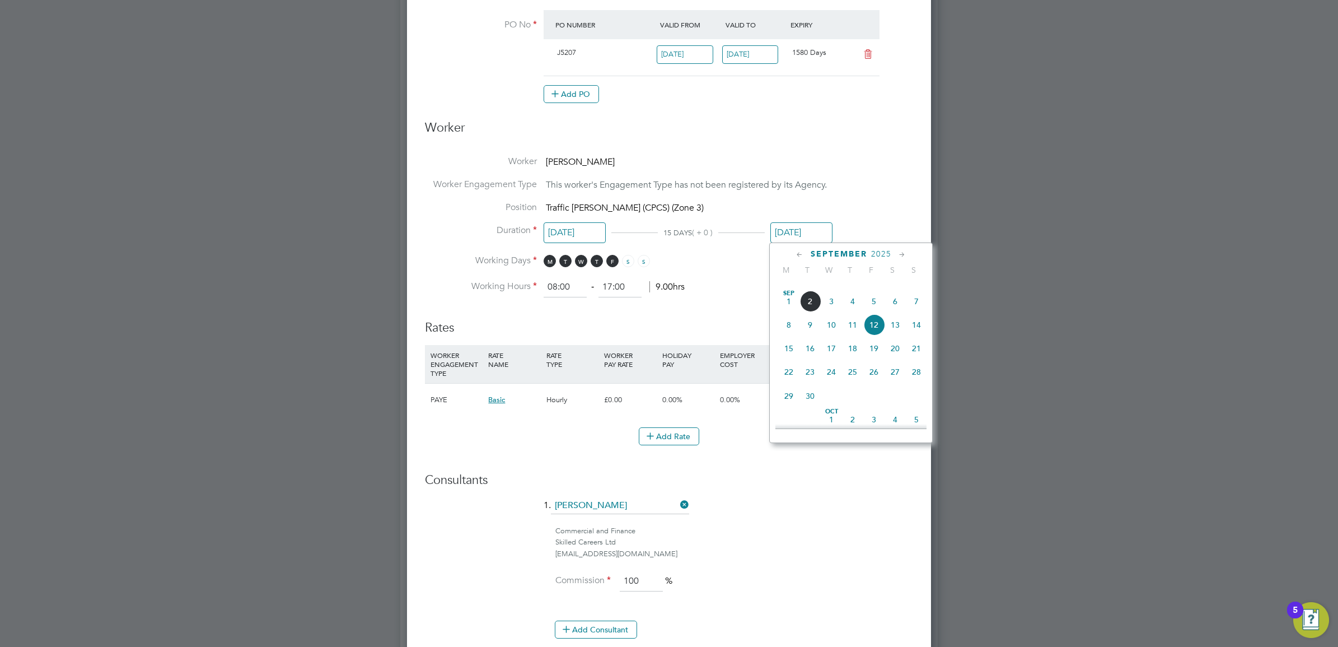
click at [805, 406] on span "30" at bounding box center [810, 395] width 21 height 21
type input "[DATE]"
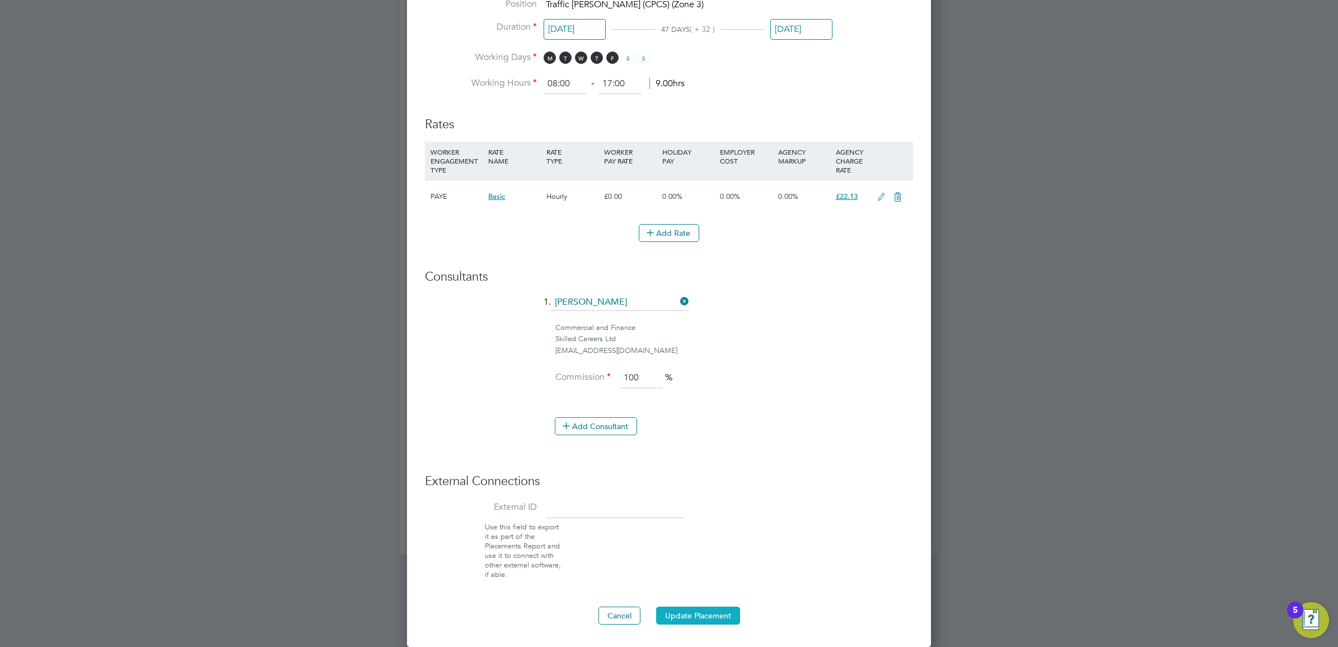
click at [700, 611] on button "Update Placement" at bounding box center [698, 615] width 84 height 18
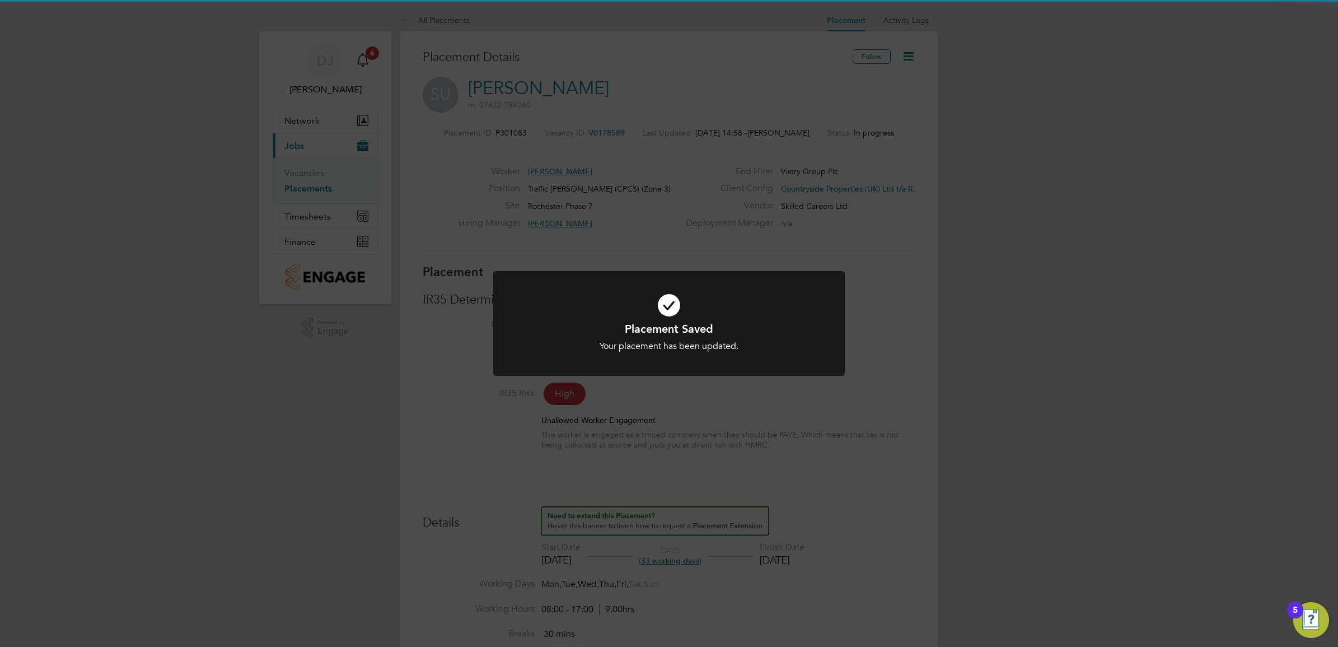
click at [818, 426] on div "Placement Saved Your placement has been updated. Cancel Okay" at bounding box center [669, 323] width 1338 height 647
